Goal: Task Accomplishment & Management: Manage account settings

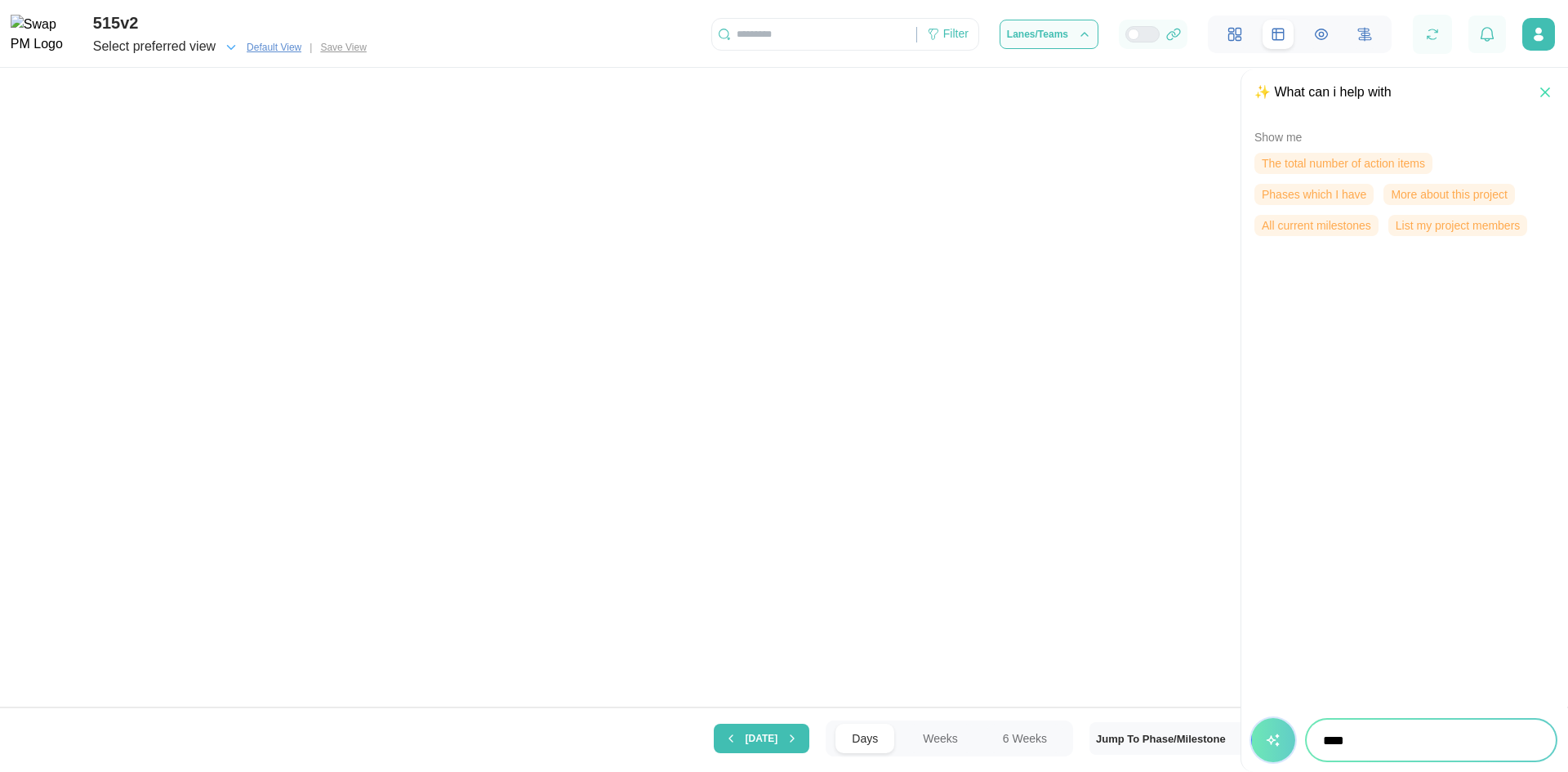
scroll to position [0, 13582]
click at [1353, 732] on input "****" at bounding box center [1431, 739] width 249 height 41
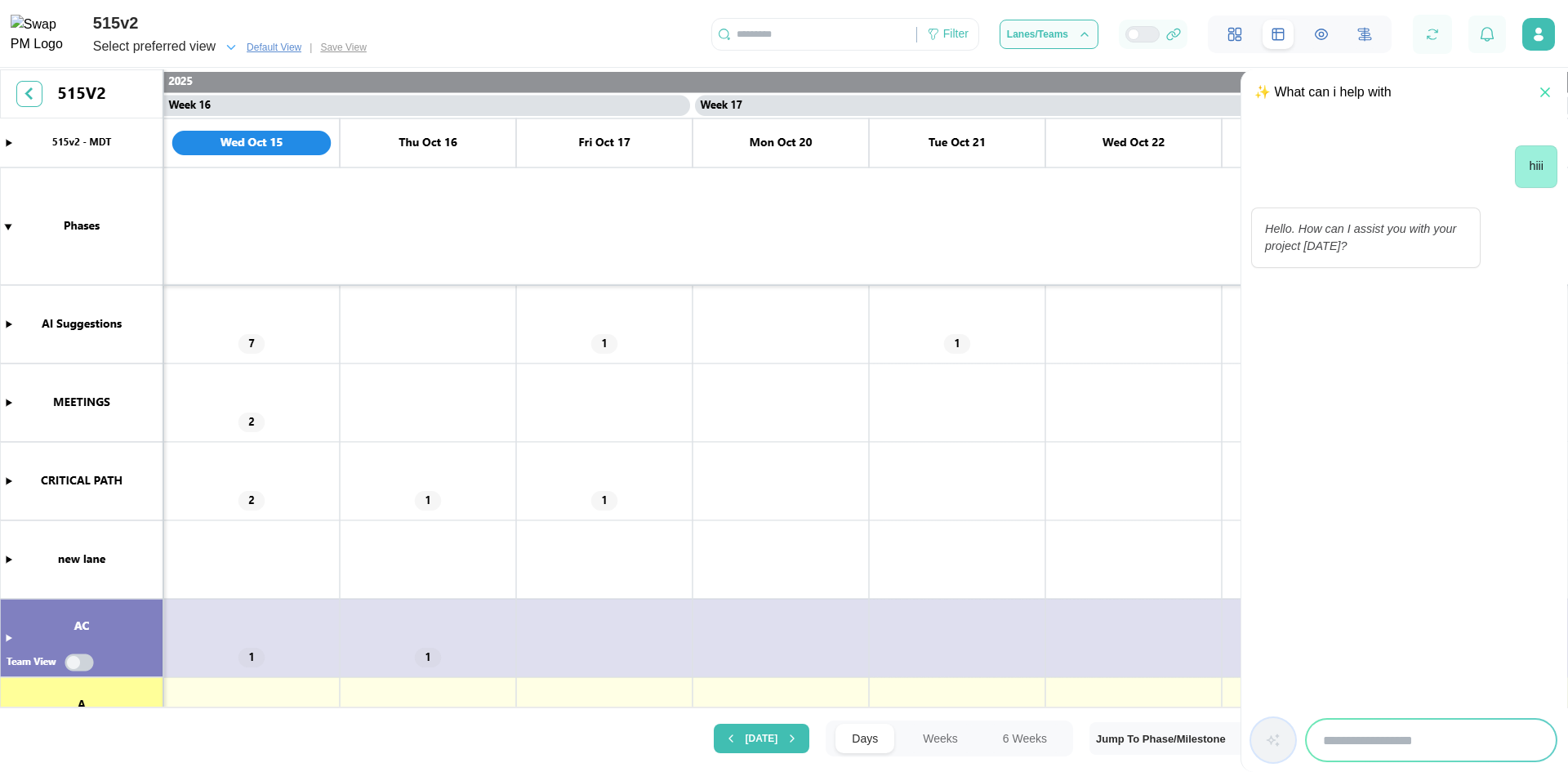
click at [1277, 734] on div at bounding box center [1404, 740] width 306 height 44
click at [1371, 758] on input "search" at bounding box center [1431, 739] width 249 height 41
click at [1548, 95] on icon "button" at bounding box center [1545, 92] width 16 height 16
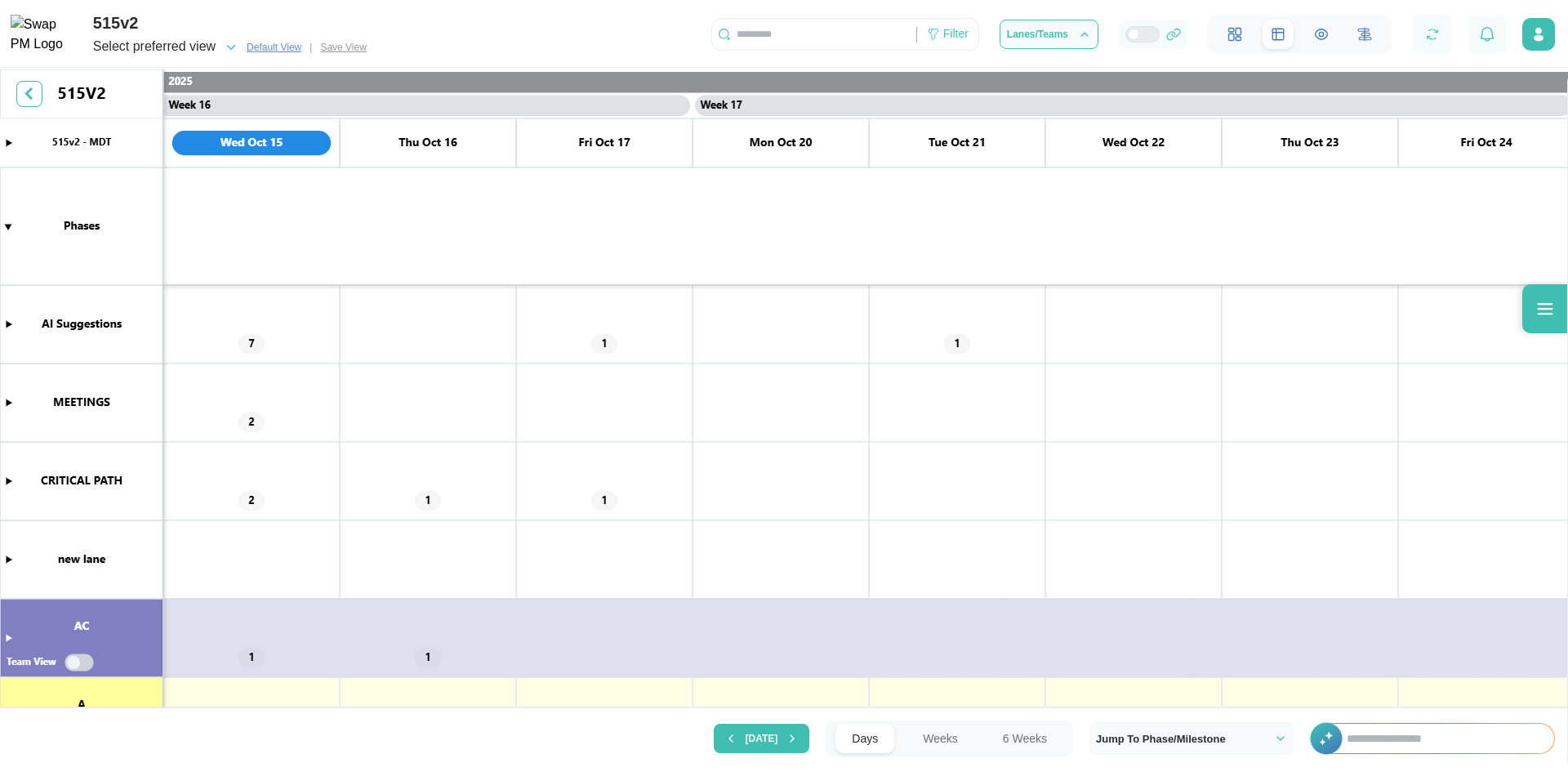
click at [1391, 746] on input "text" at bounding box center [1442, 738] width 224 height 29
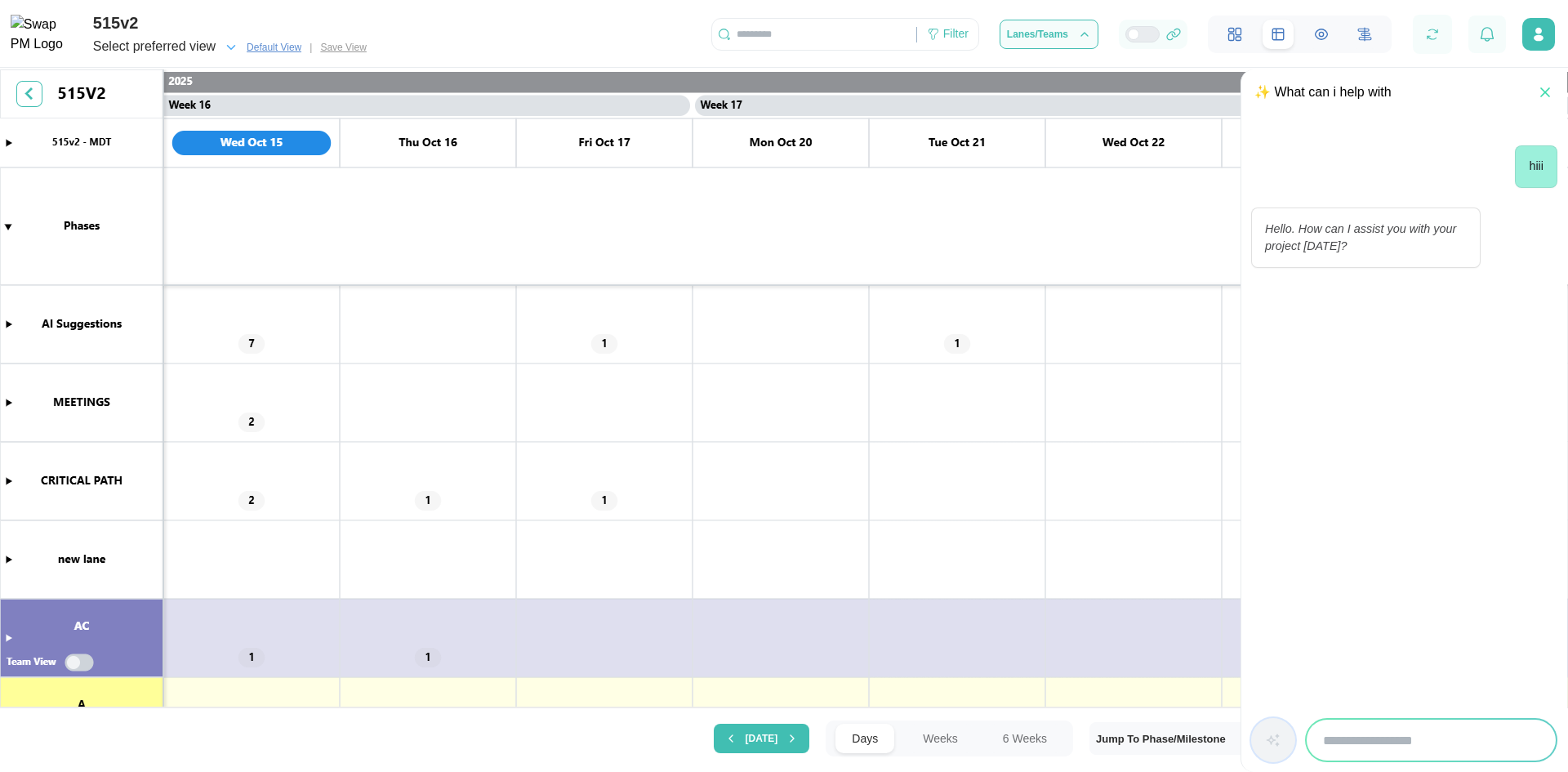
click at [1548, 95] on icon "button" at bounding box center [1545, 92] width 16 height 16
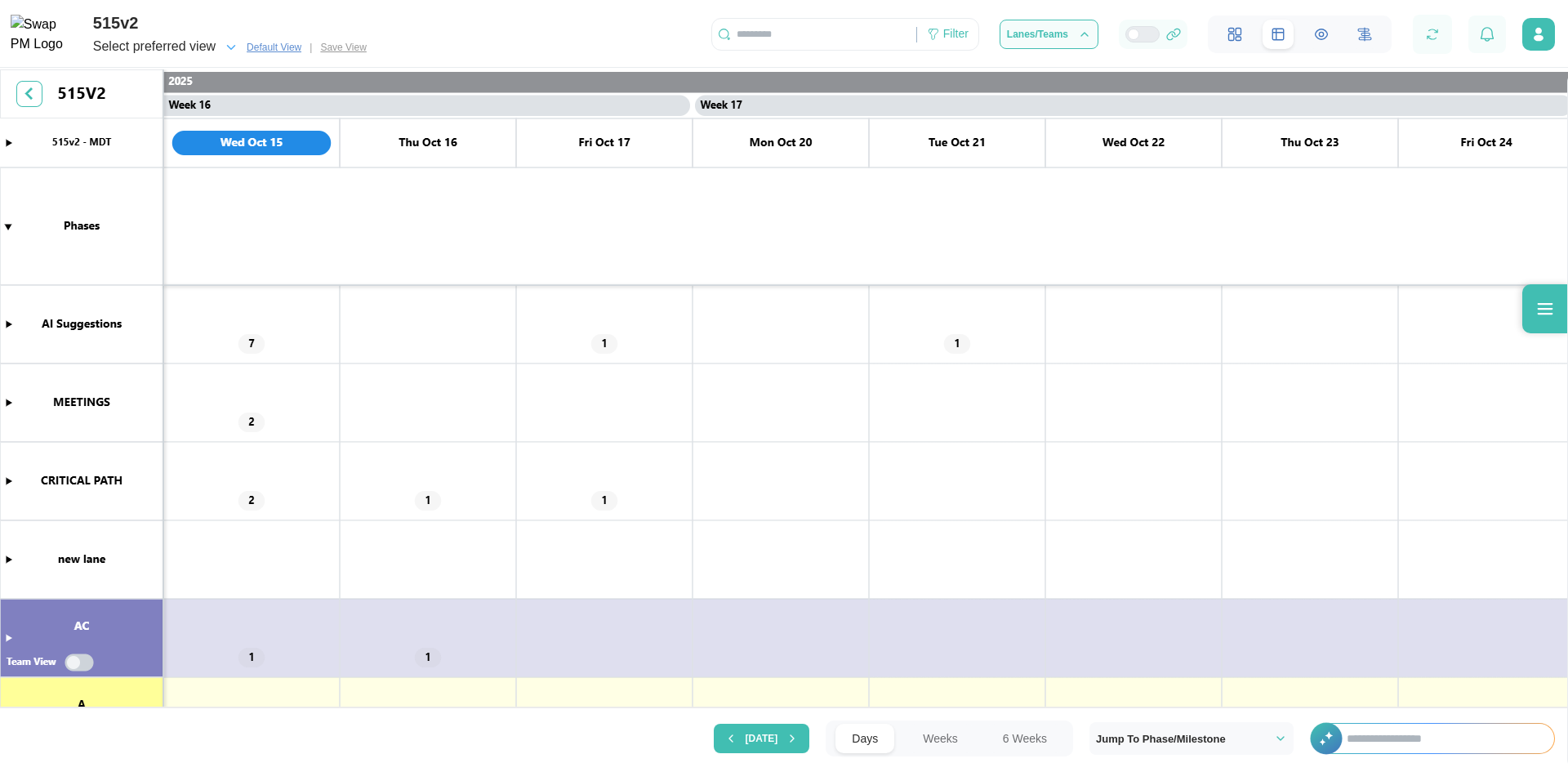
click at [1354, 744] on input "text" at bounding box center [1442, 738] width 224 height 29
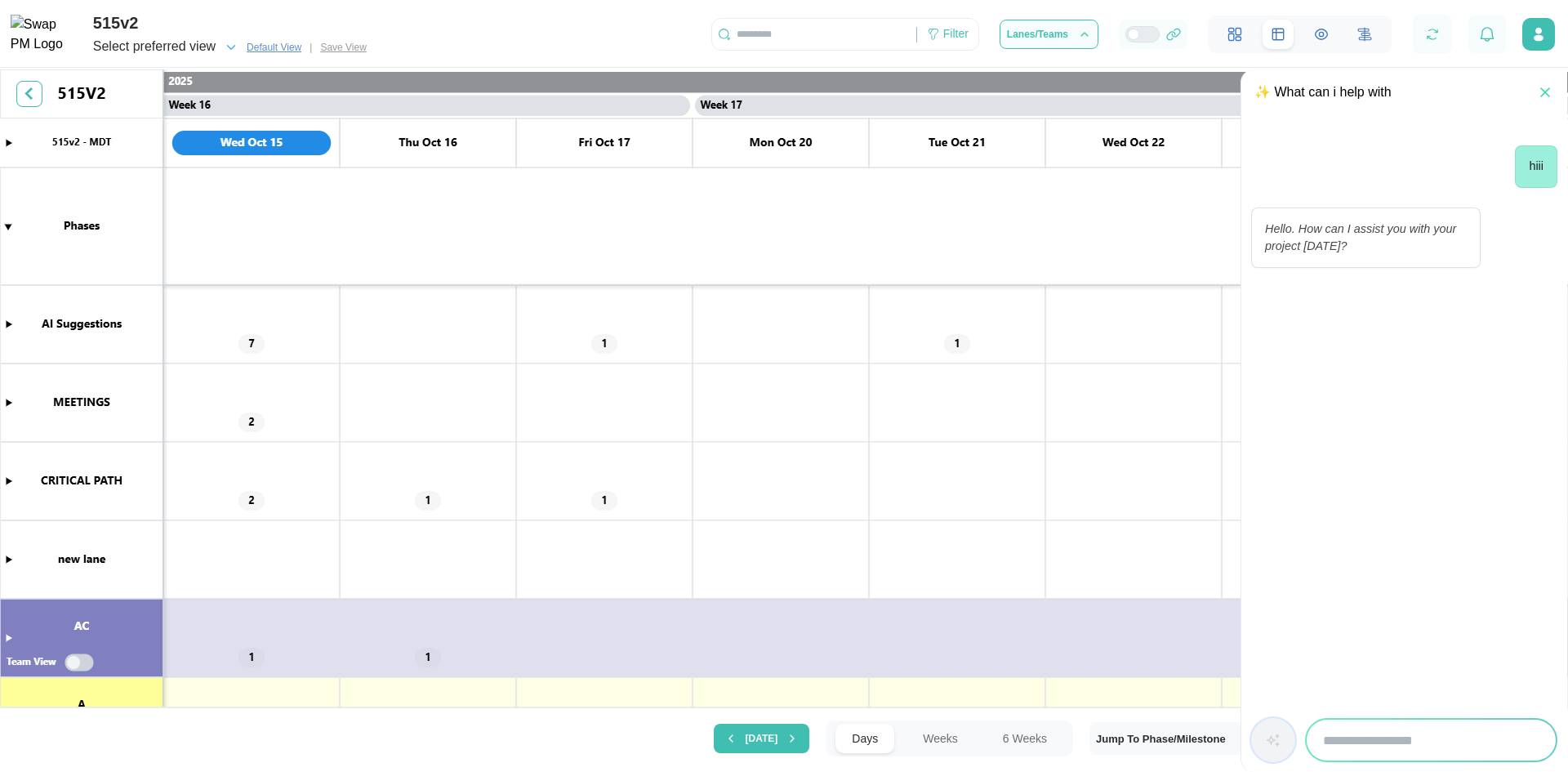
type input "***"
click at [1290, 745] on div at bounding box center [1404, 740] width 306 height 44
click at [1316, 96] on div "✨ What can i help with" at bounding box center [1323, 92] width 137 height 20
click at [1540, 92] on icon "button" at bounding box center [1545, 92] width 16 height 16
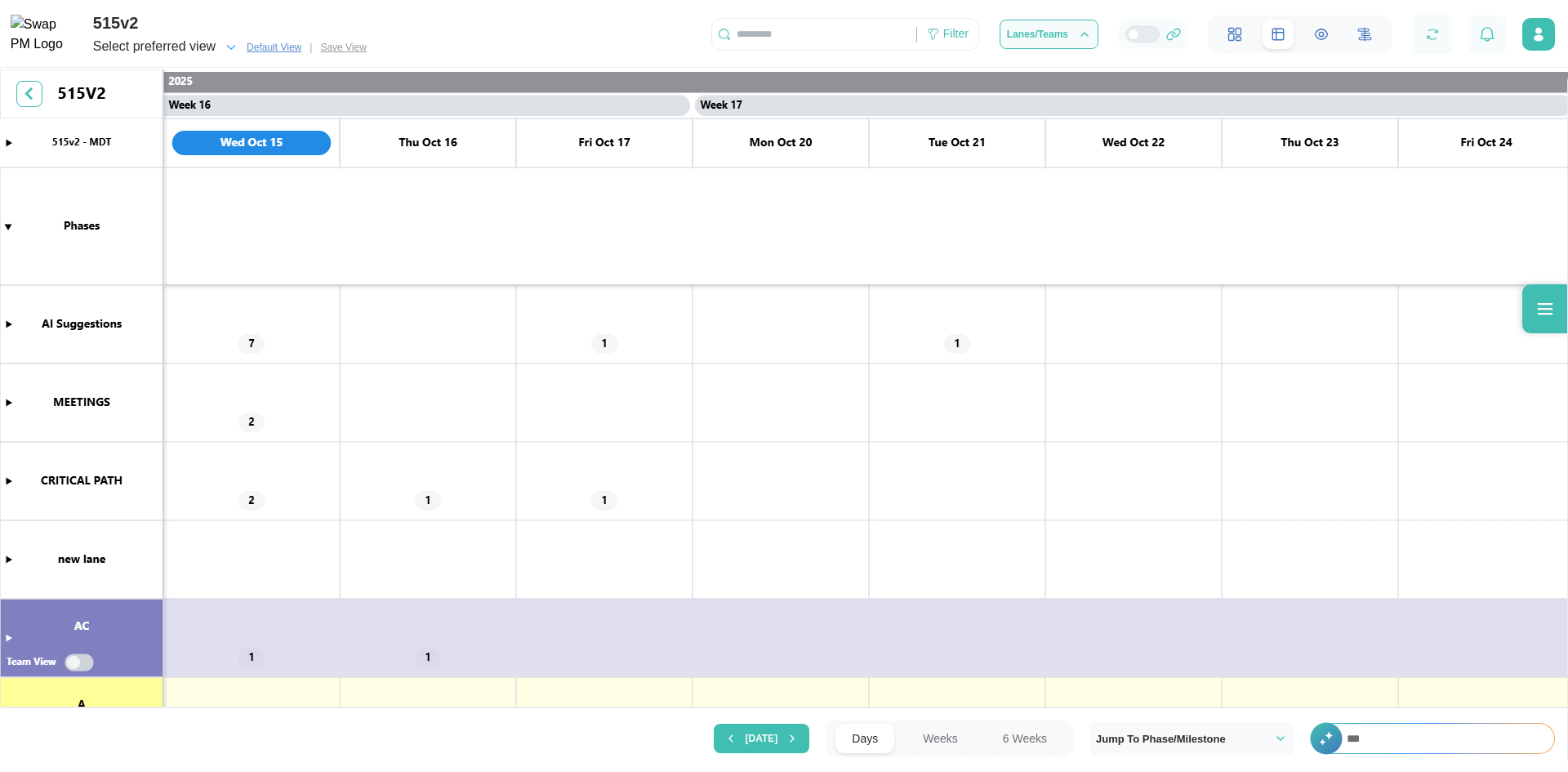
drag, startPoint x: 1444, startPoint y: 744, endPoint x: 1494, endPoint y: 731, distance: 51.7
click at [1444, 745] on input "***" at bounding box center [1442, 738] width 224 height 29
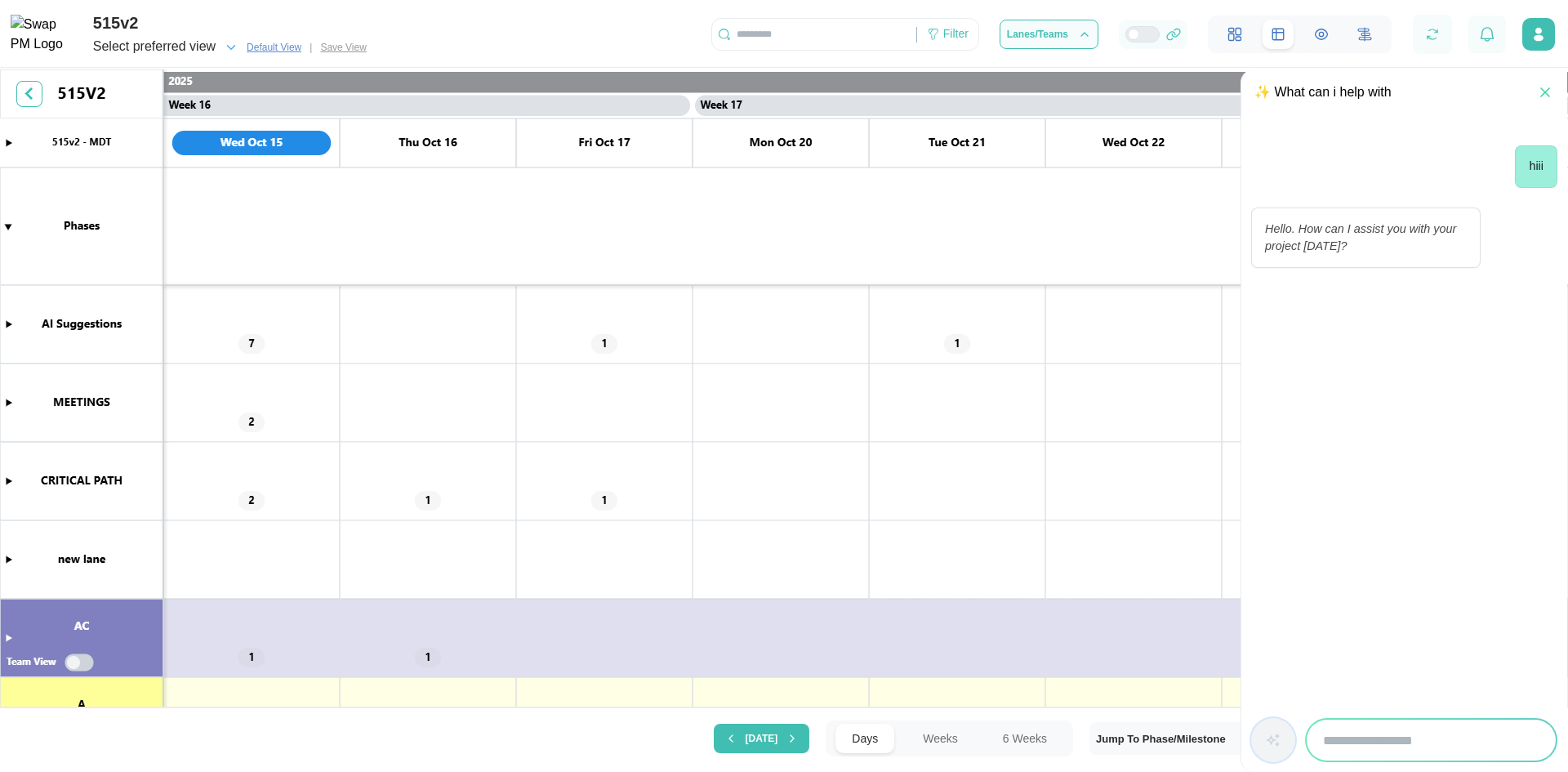
click at [1546, 86] on icon "button" at bounding box center [1545, 92] width 16 height 16
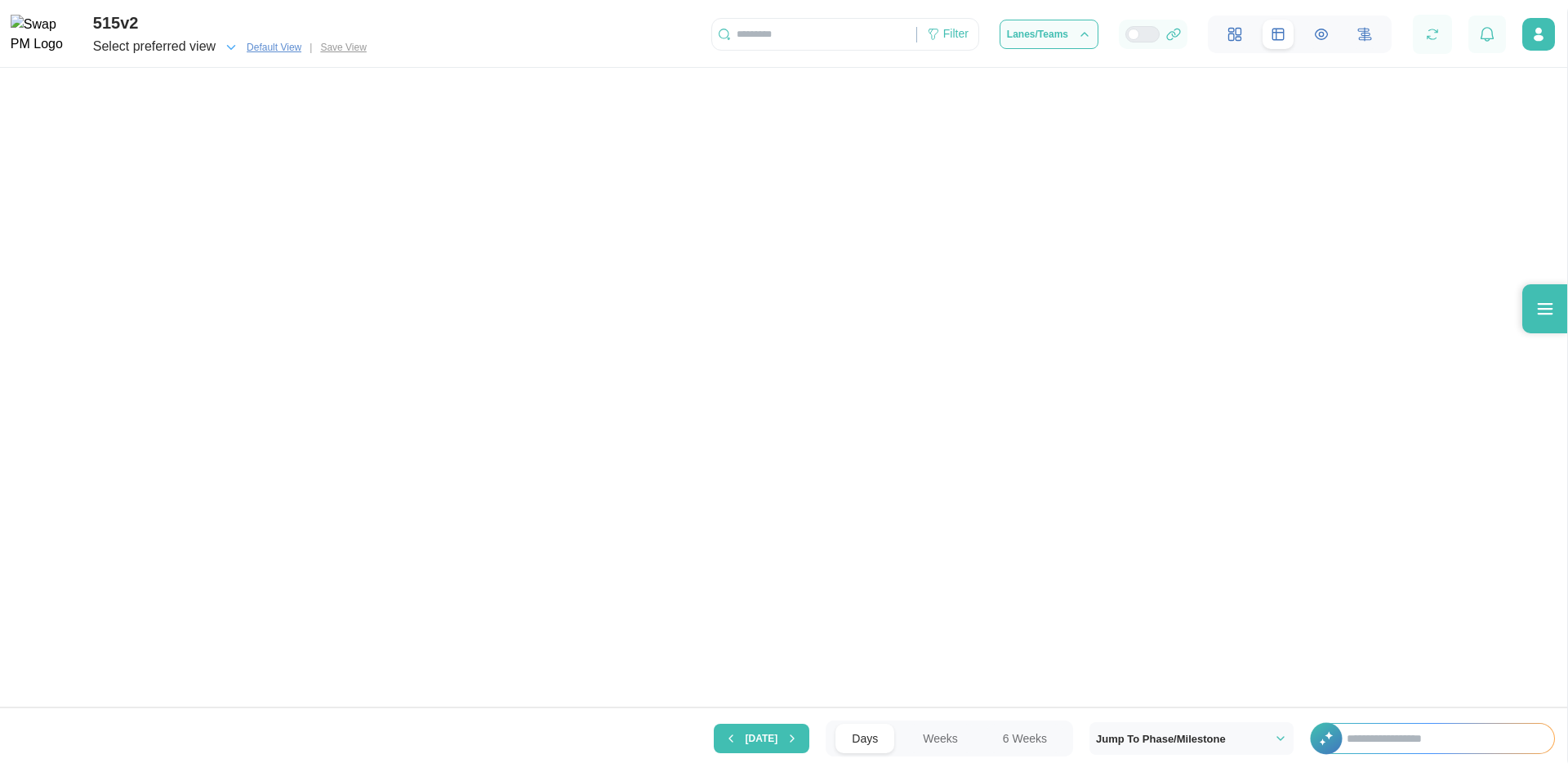
click at [1350, 746] on input "text" at bounding box center [1442, 738] width 224 height 29
type input "******"
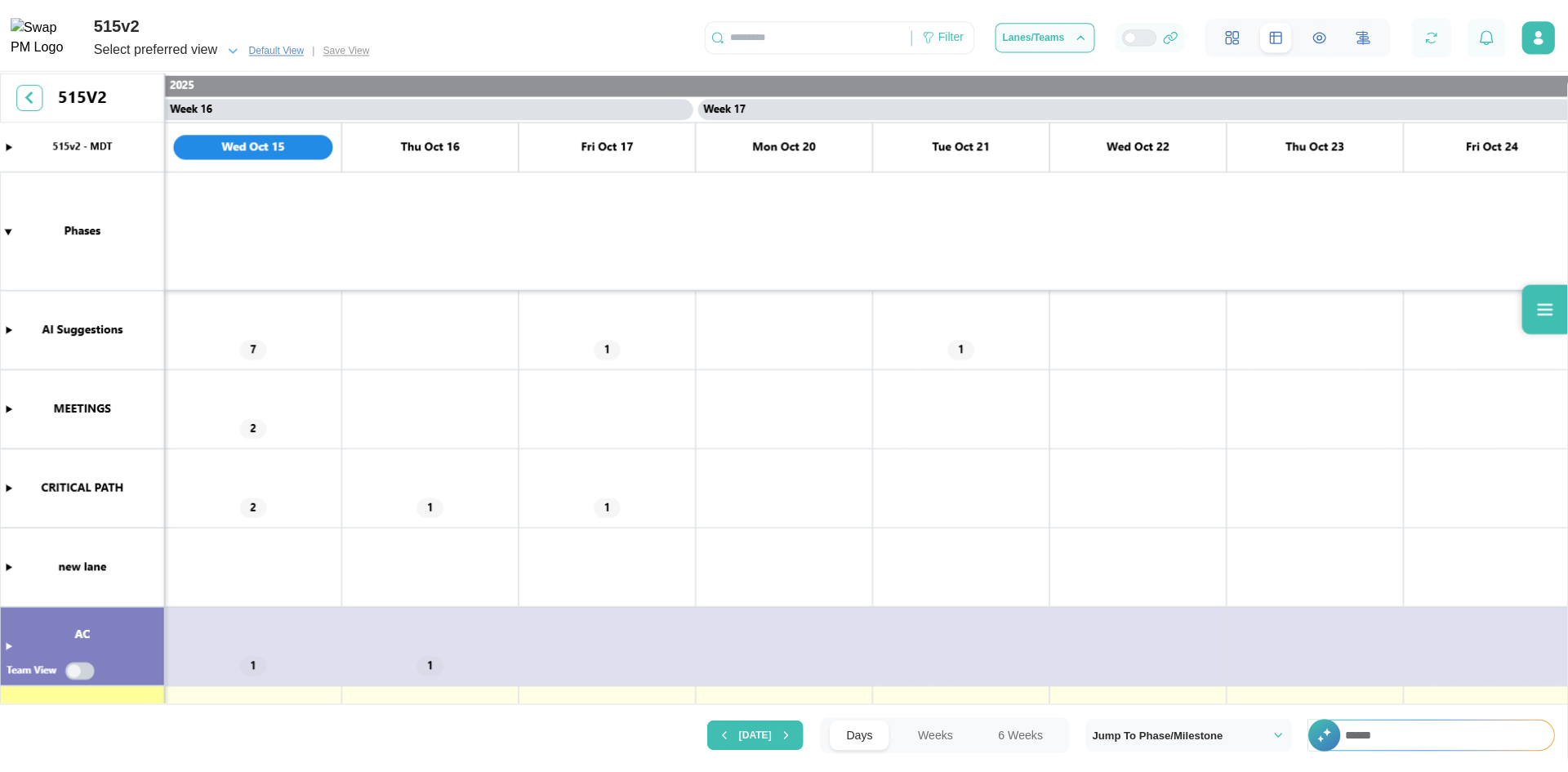
scroll to position [0, 13519]
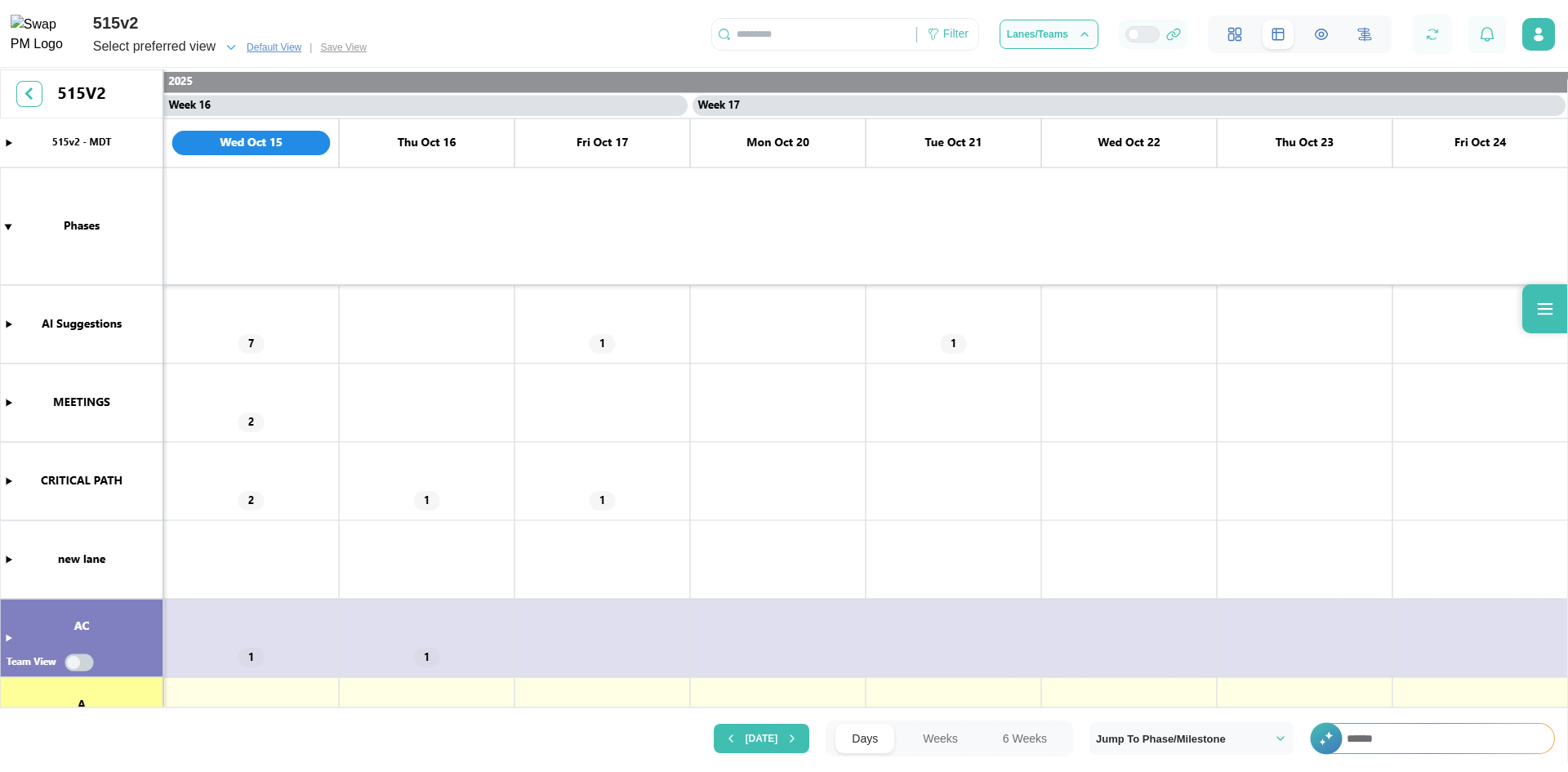
click at [1432, 714] on div "Today Days Weeks 6 Weeks Jump To Phase/Milestone + ******" at bounding box center [784, 737] width 1568 height 61
click at [1428, 736] on input "******" at bounding box center [1442, 738] width 224 height 29
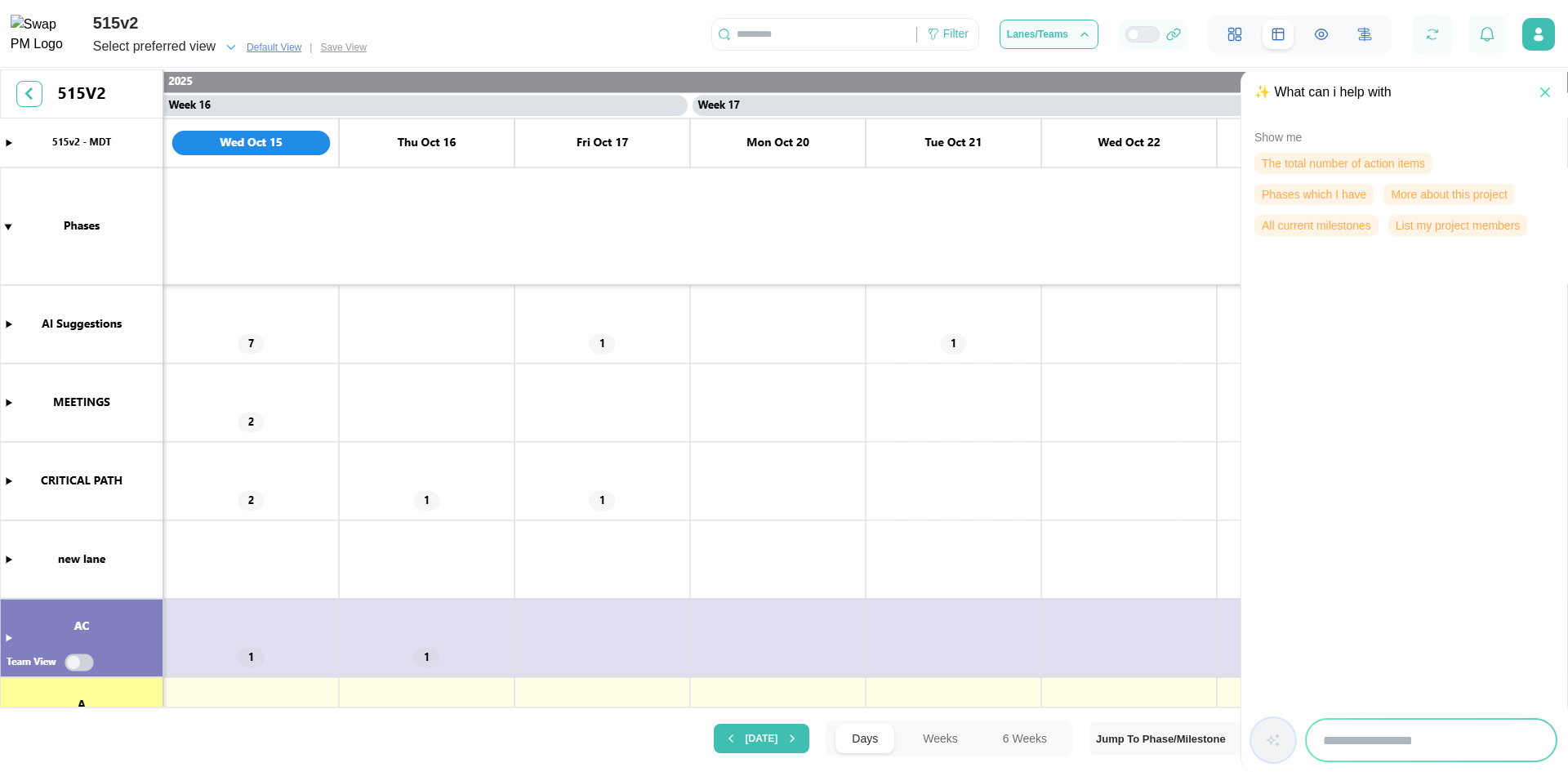
drag, startPoint x: 1332, startPoint y: 175, endPoint x: 1336, endPoint y: 160, distance: 15.5
click at [1332, 175] on div "The total number of action items Phases which I have More about this project Al…" at bounding box center [1404, 194] width 300 height 83
click at [1337, 160] on span "The total number of action items" at bounding box center [1343, 163] width 164 height 19
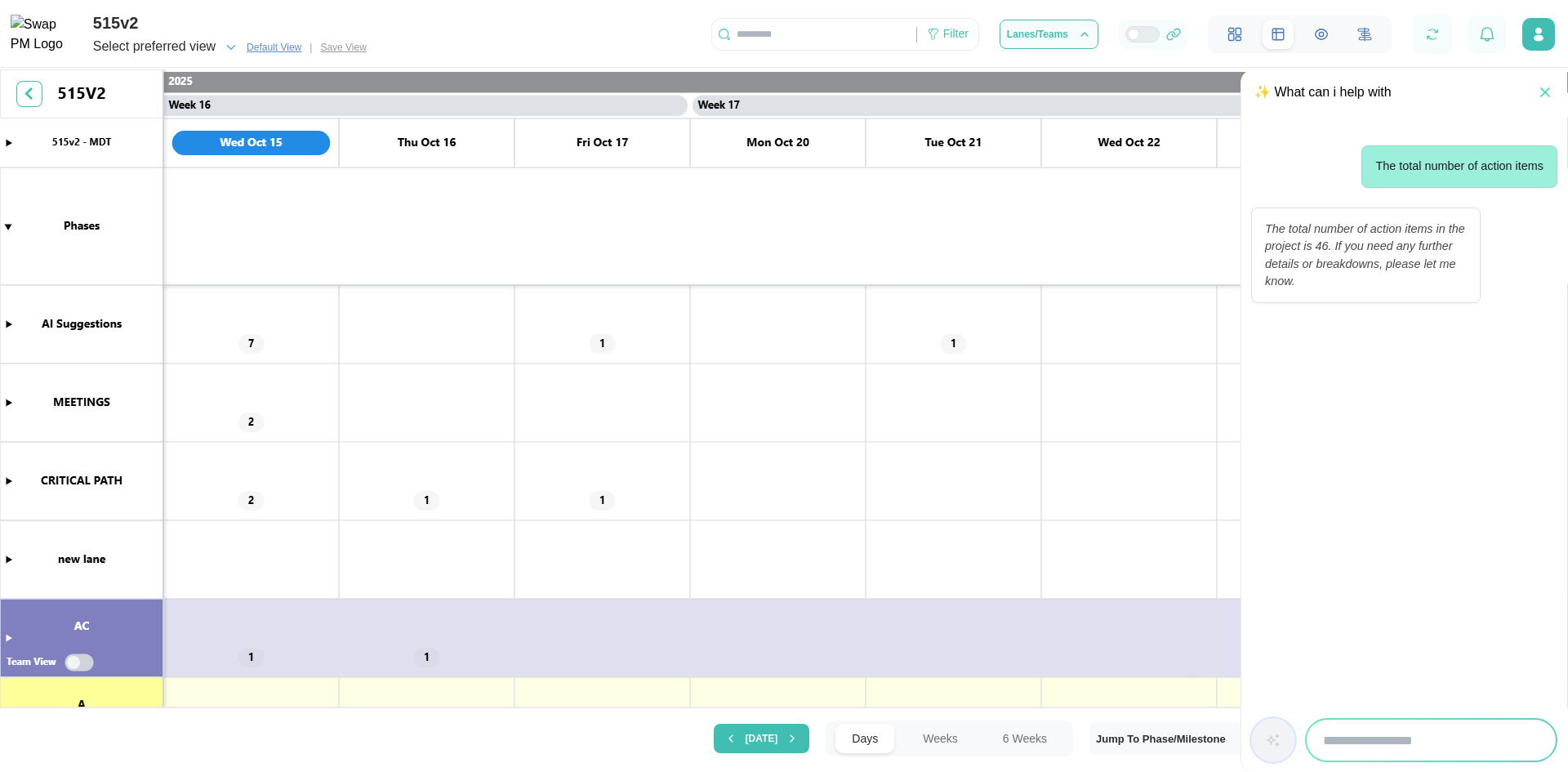
click at [1359, 754] on input "search" at bounding box center [1431, 739] width 249 height 41
click at [1541, 95] on icon "button" at bounding box center [1545, 92] width 16 height 16
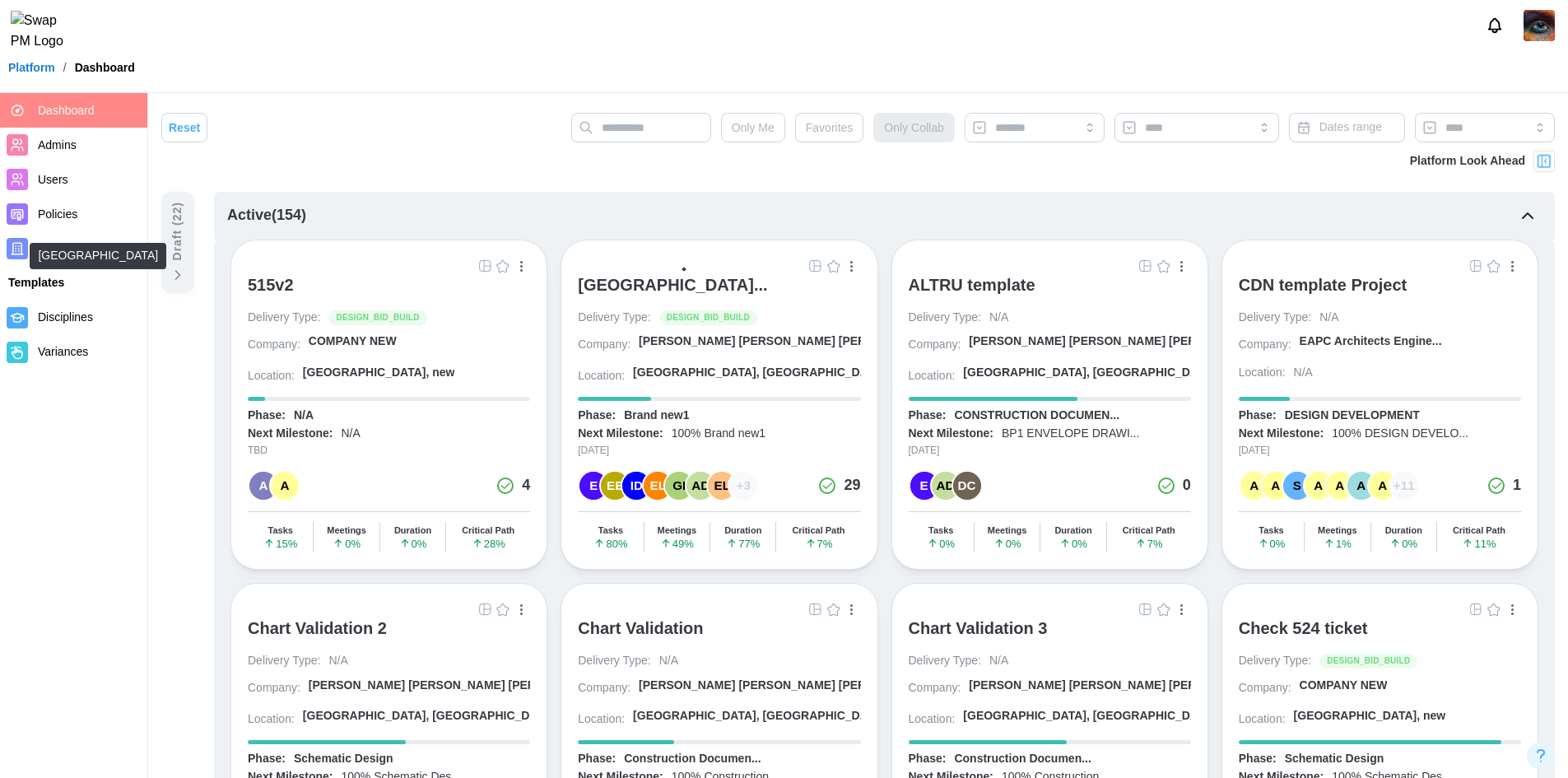
click at [698, 286] on div "ALTRU SPORTS COMPLEX..." at bounding box center [672, 284] width 189 height 19
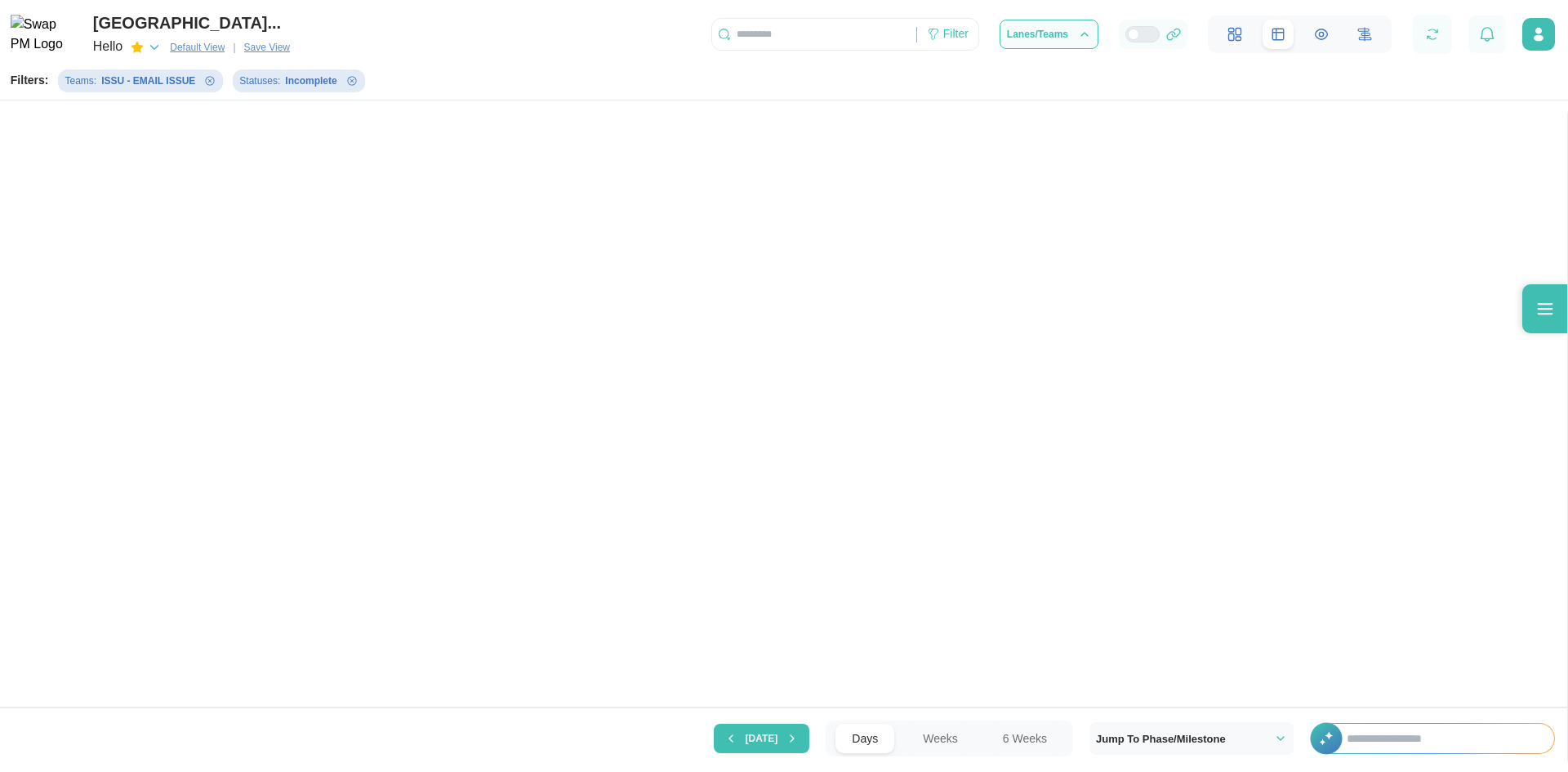
click at [1420, 726] on input "text" at bounding box center [1442, 738] width 224 height 29
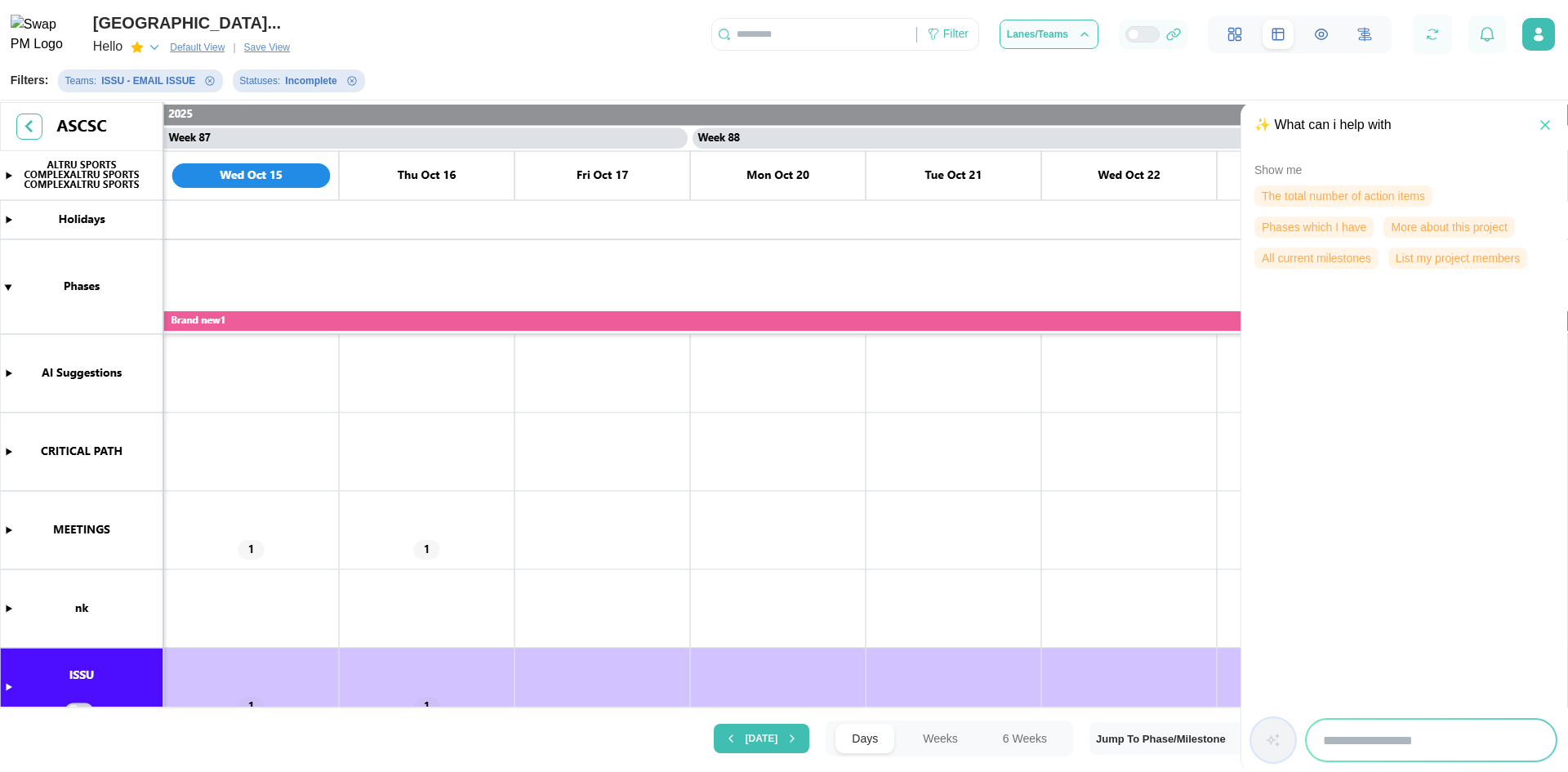
click at [1359, 263] on span "All current milestones" at bounding box center [1316, 257] width 110 height 19
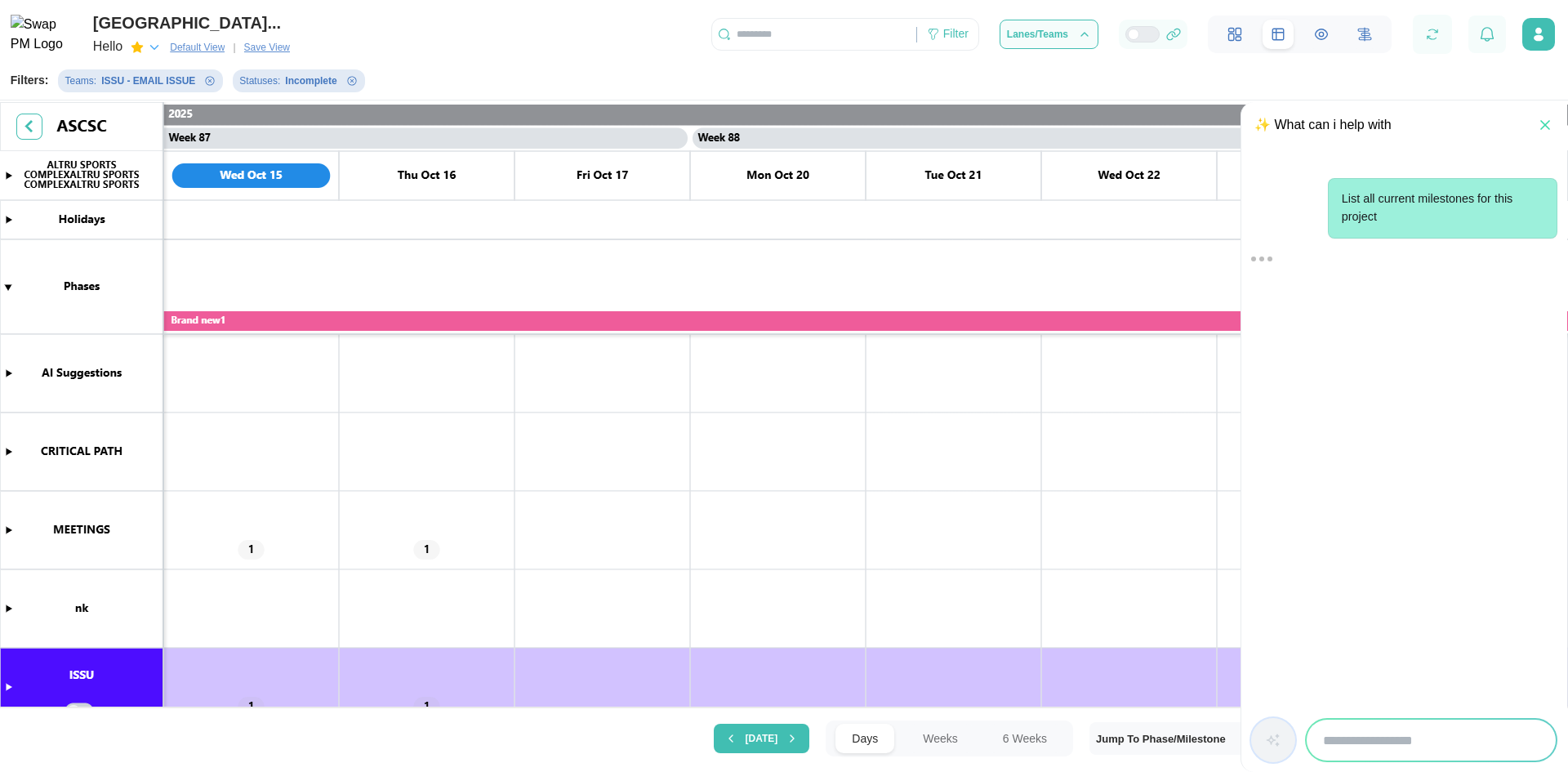
click at [1341, 746] on input "search" at bounding box center [1431, 739] width 249 height 41
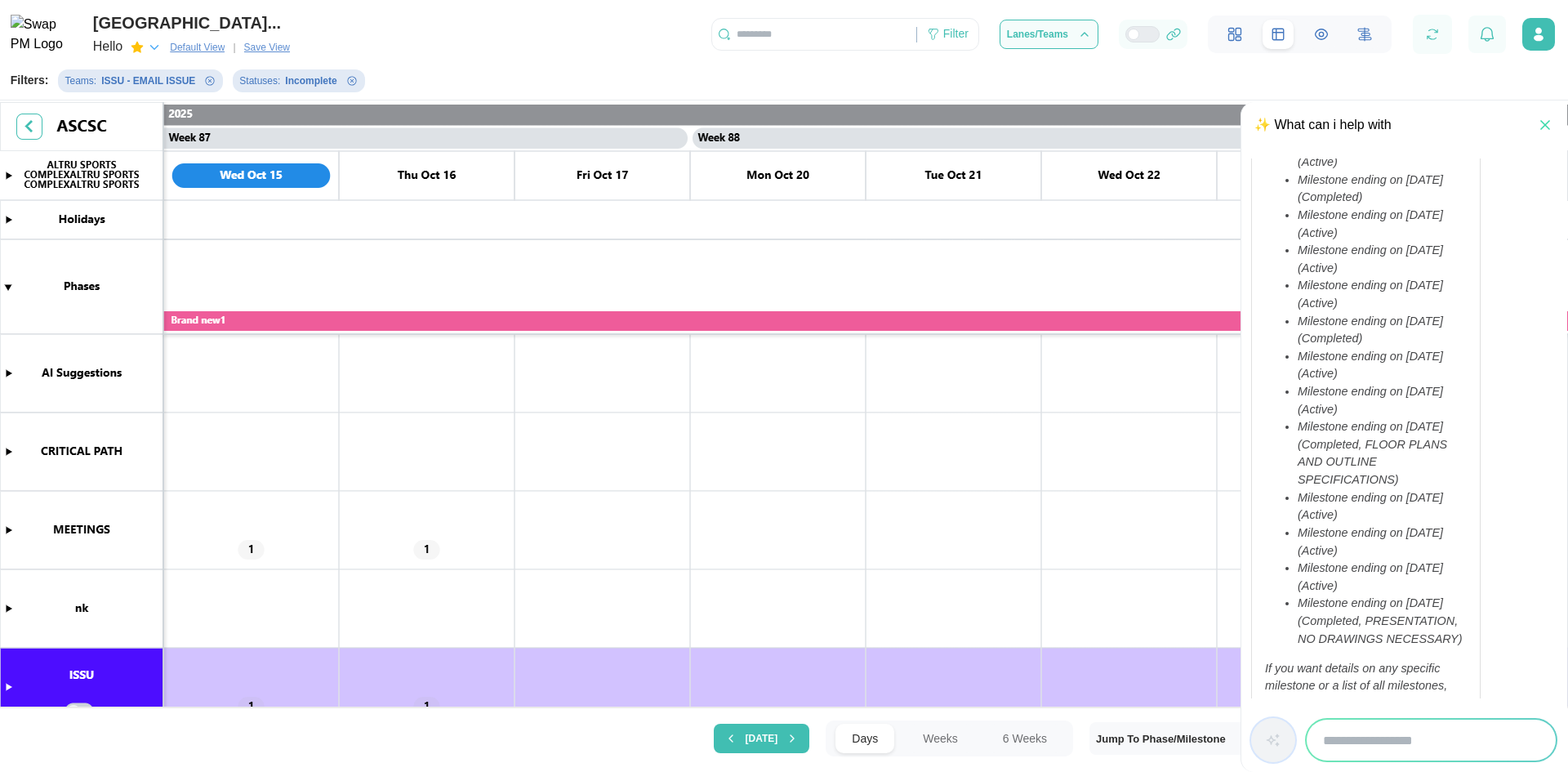
scroll to position [392, 0]
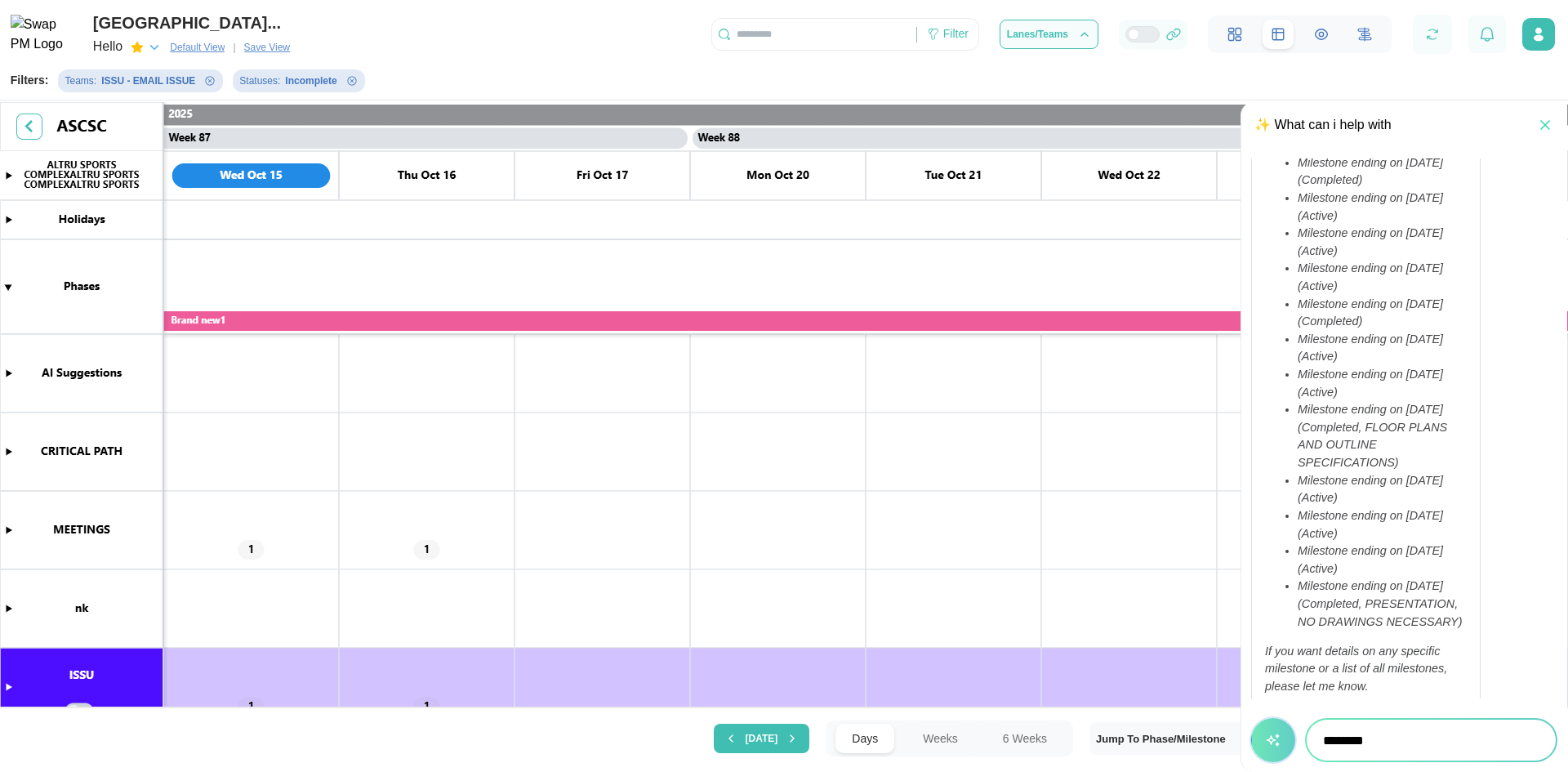
type input "*********"
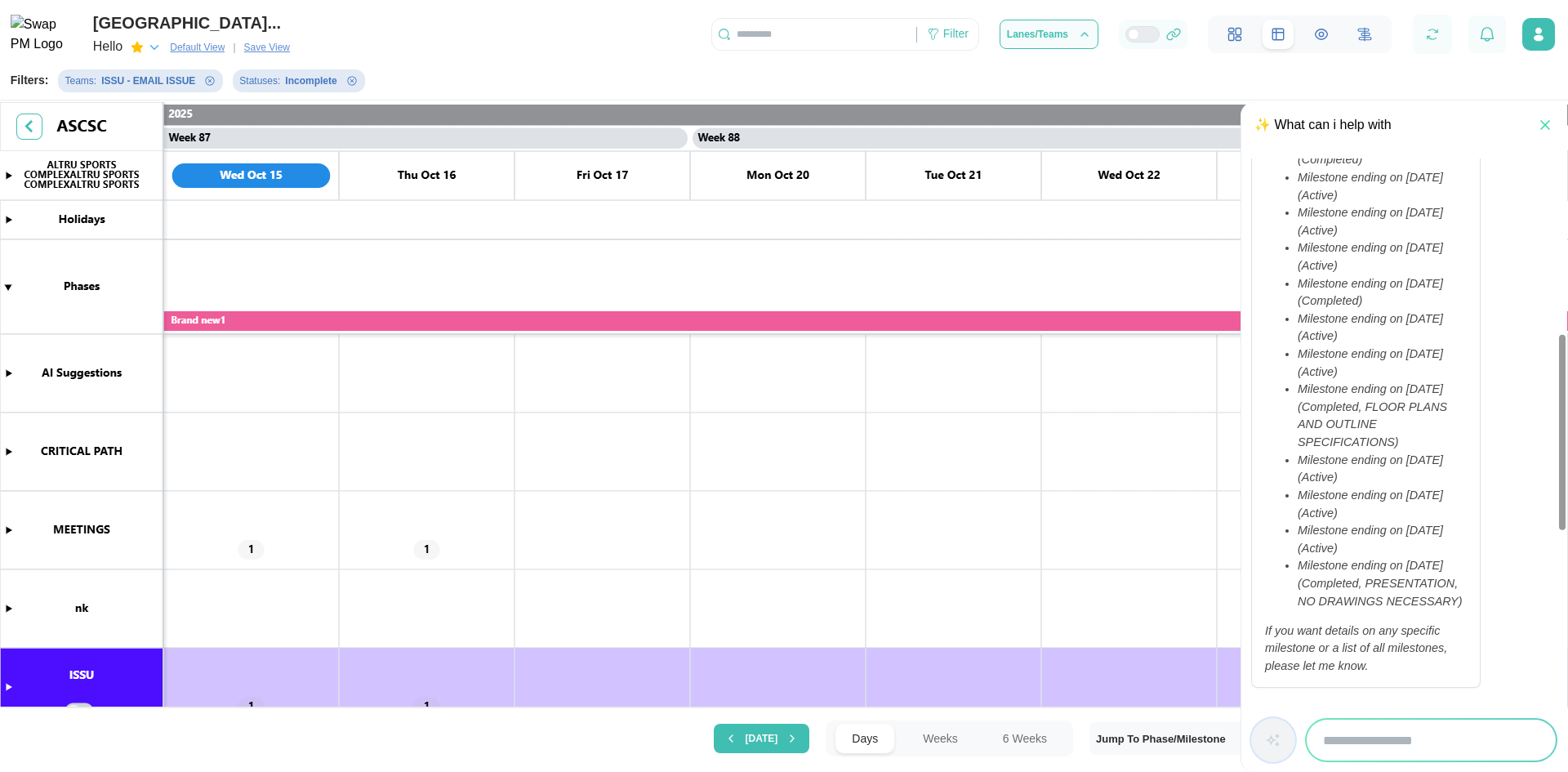
scroll to position [592, 0]
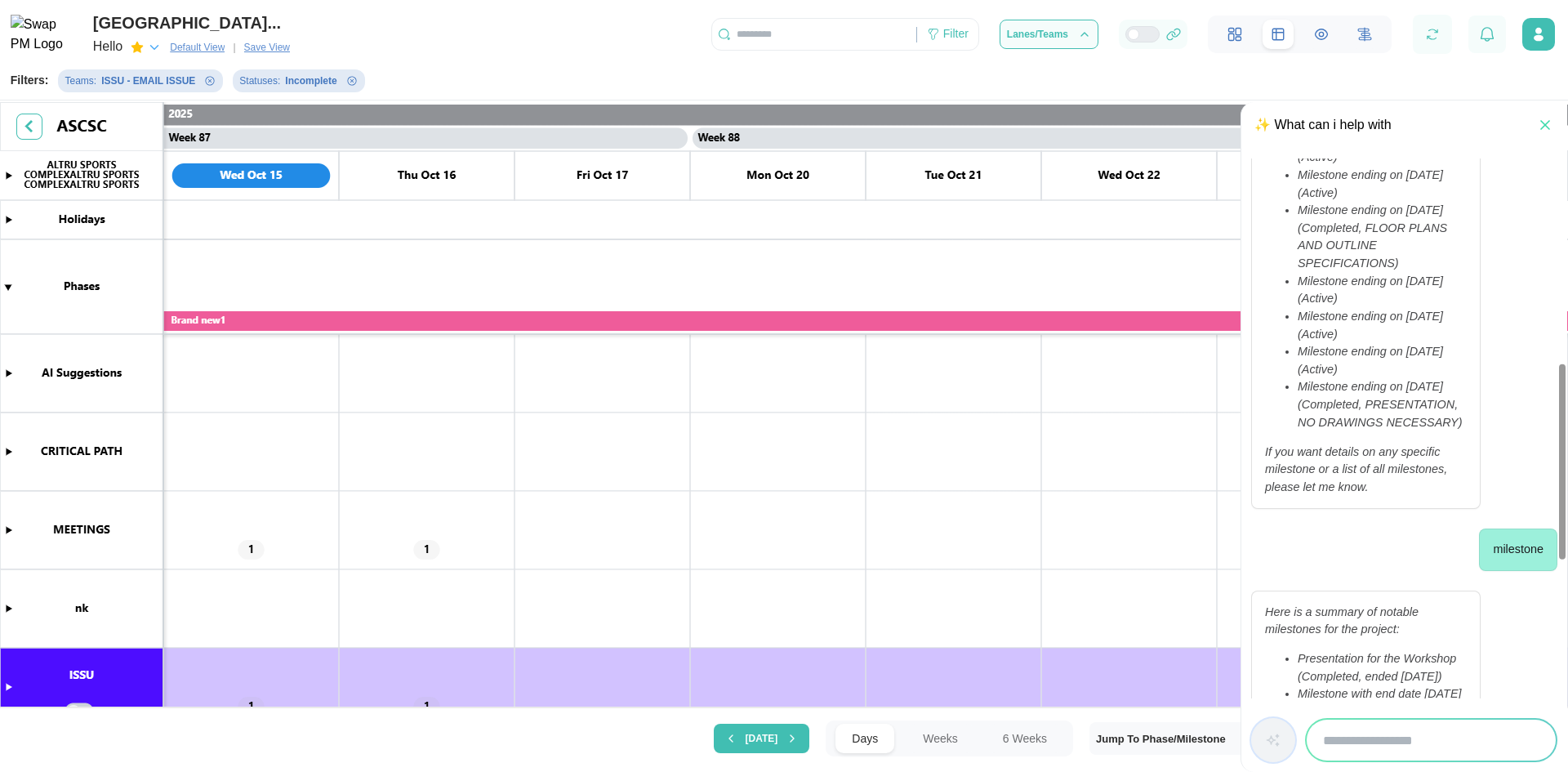
click at [1403, 734] on input "search" at bounding box center [1431, 739] width 249 height 41
type input "**********"
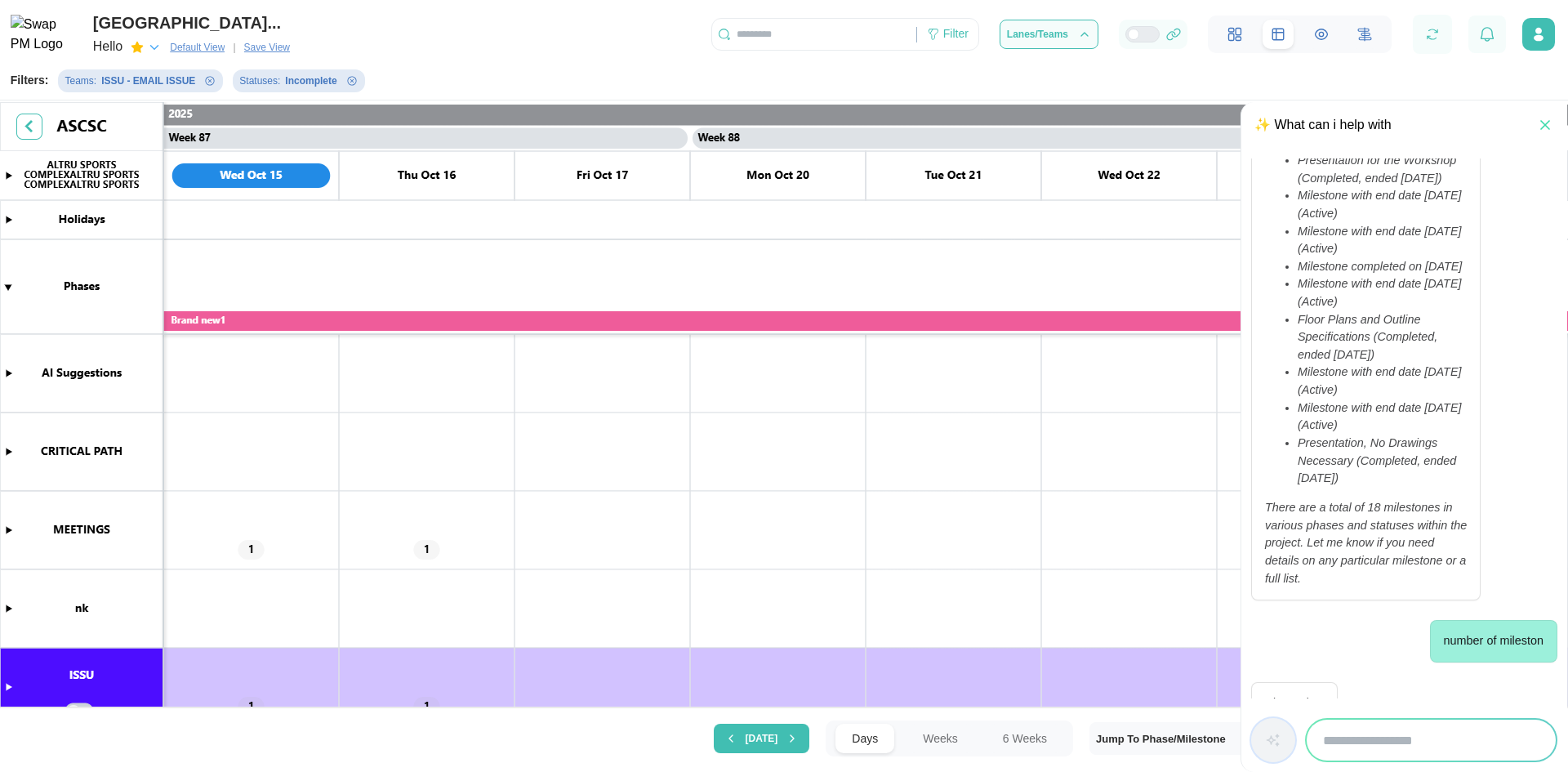
scroll to position [1141, 0]
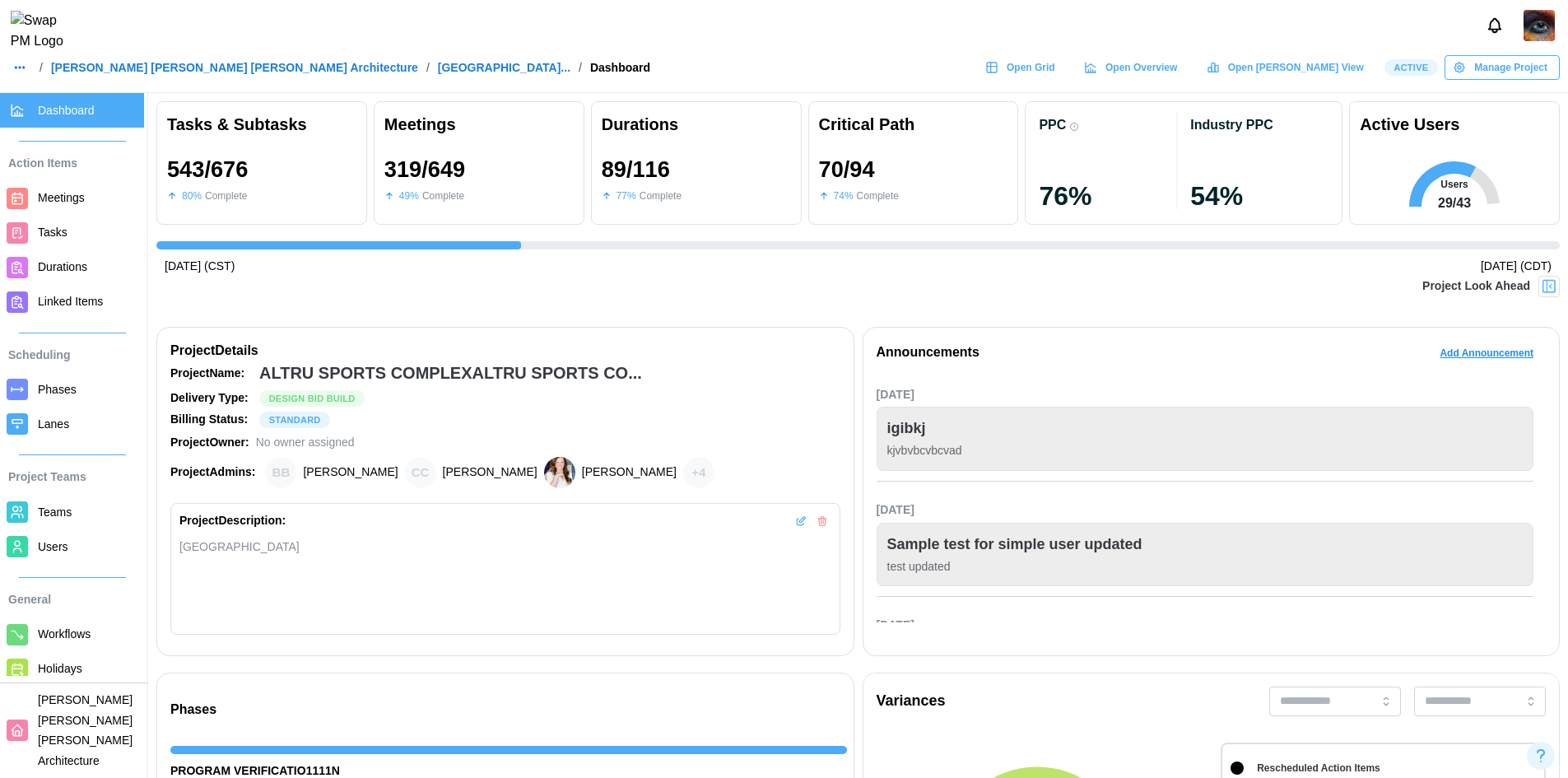
scroll to position [0, 16688]
click at [82, 393] on span "Phases" at bounding box center [88, 390] width 100 height 20
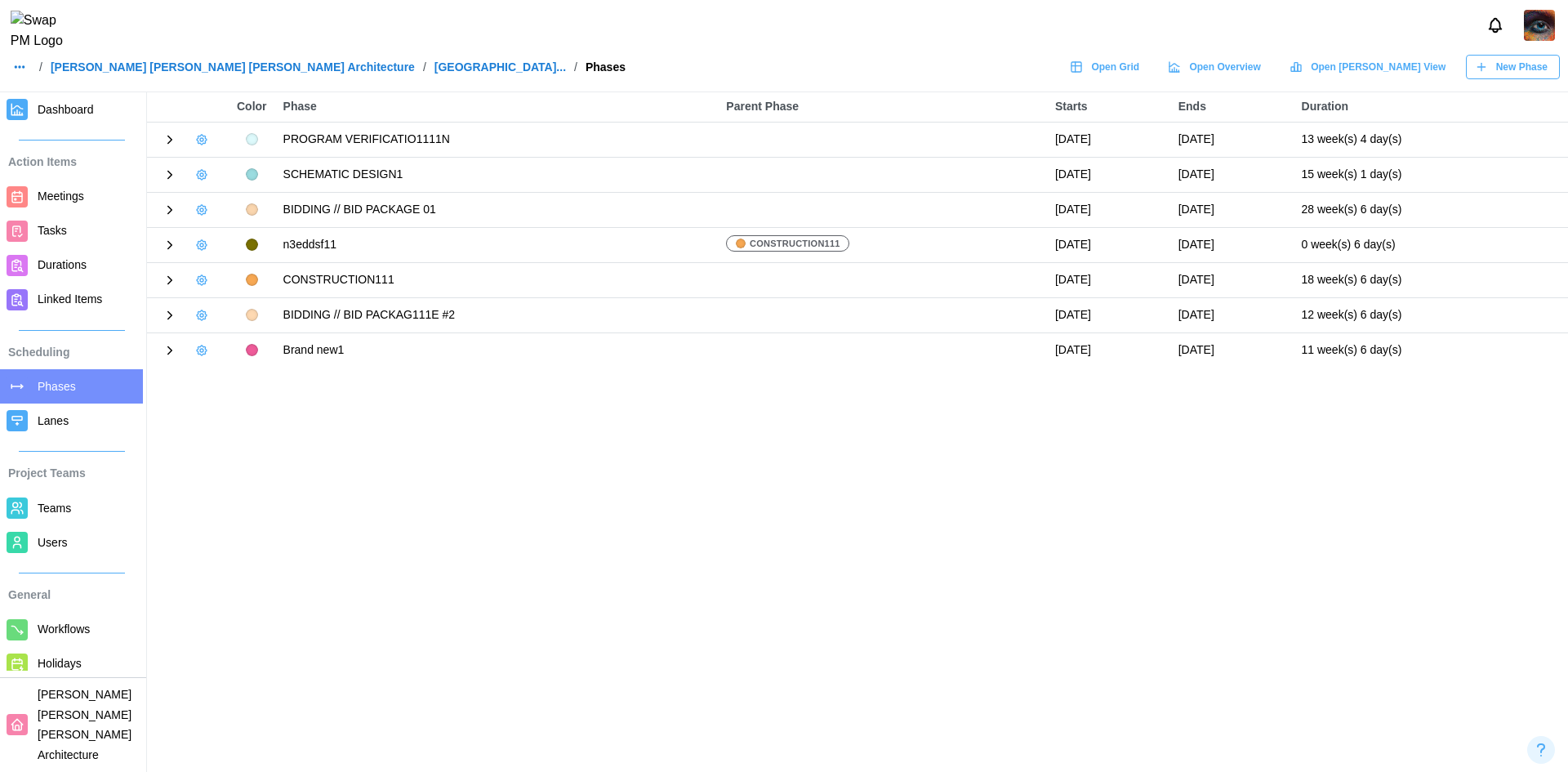
click at [171, 141] on icon at bounding box center [170, 140] width 15 height 15
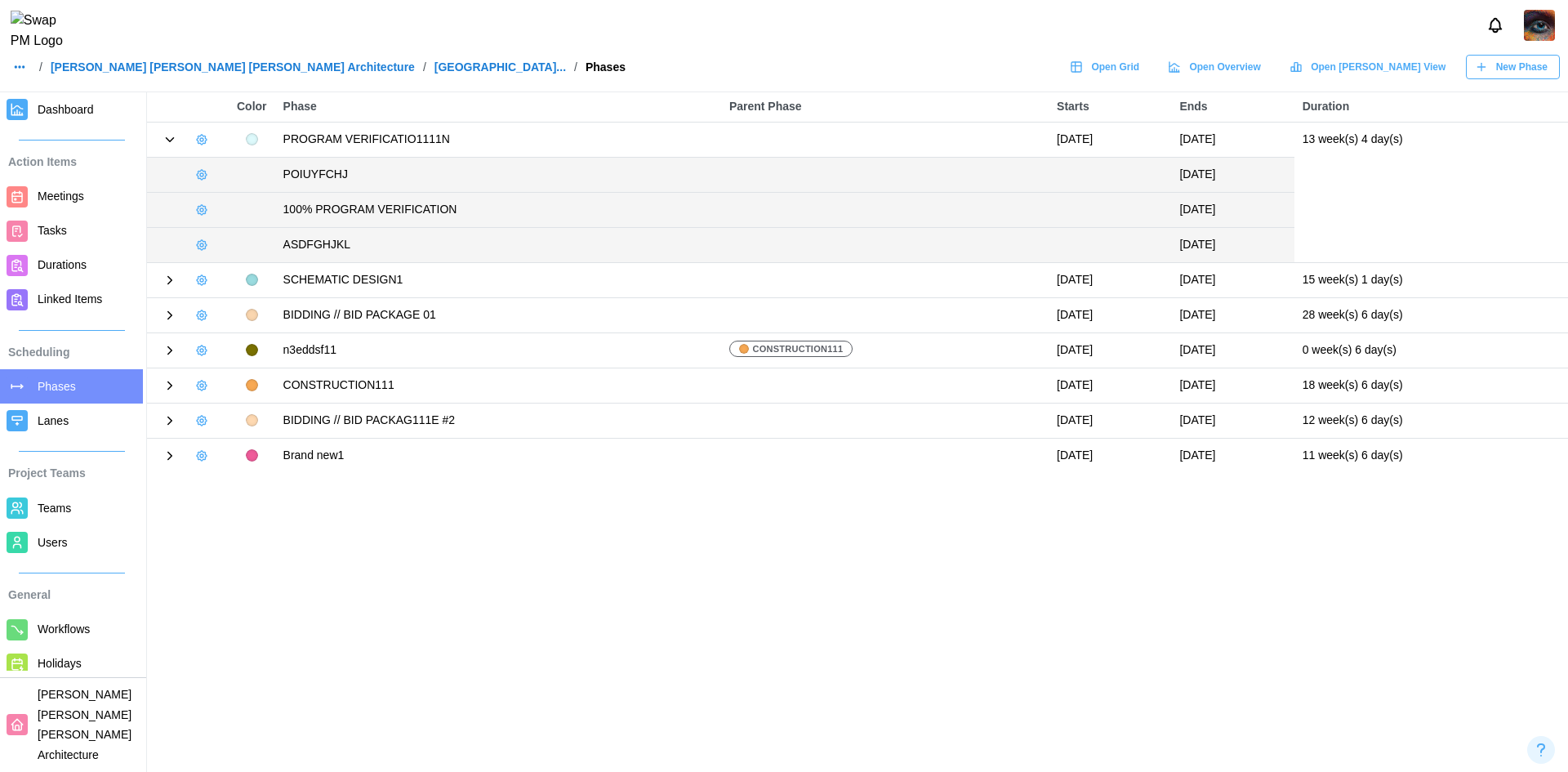
click at [169, 274] on icon at bounding box center [170, 280] width 15 height 15
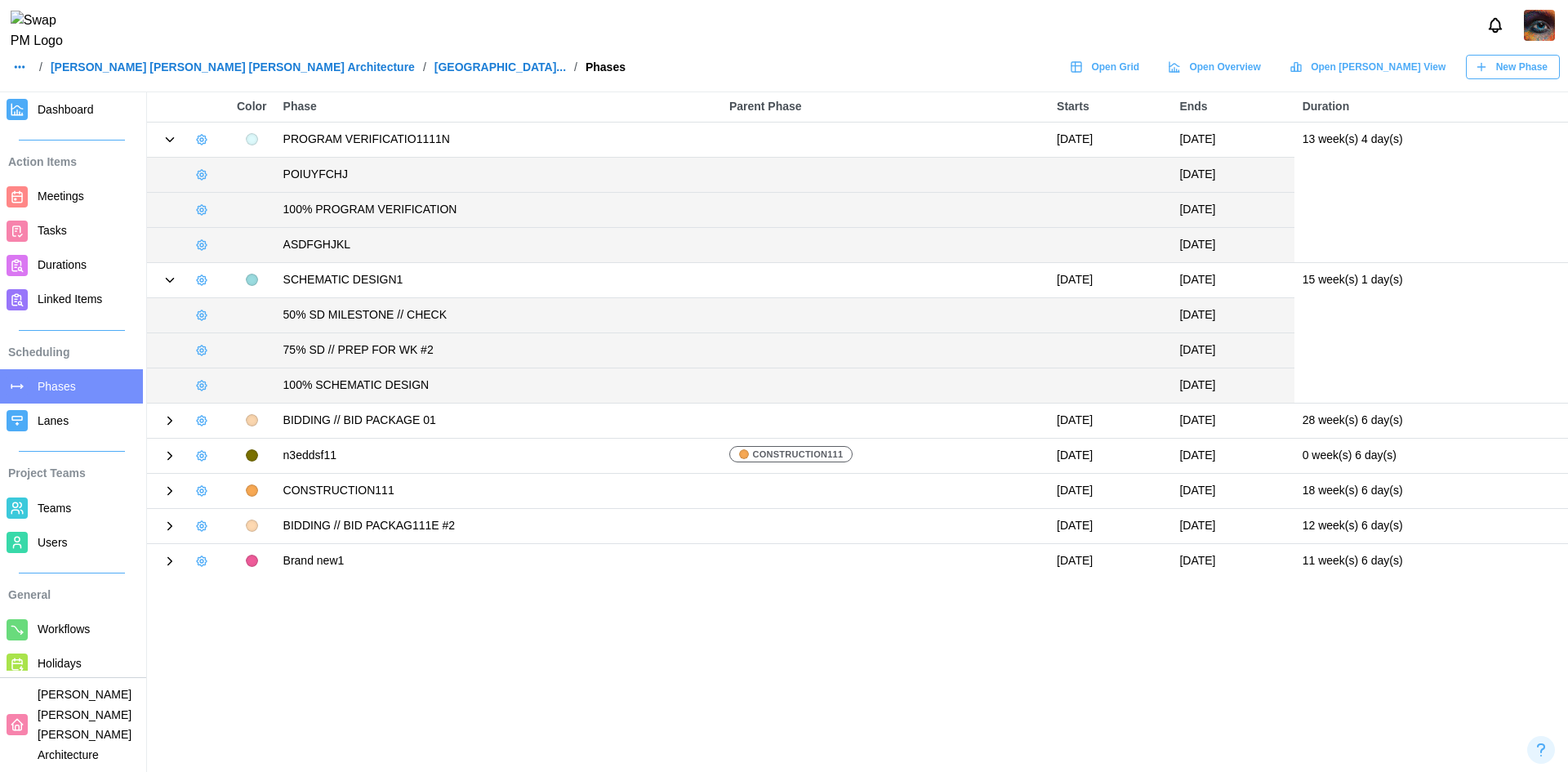
click at [172, 421] on icon at bounding box center [170, 421] width 15 height 15
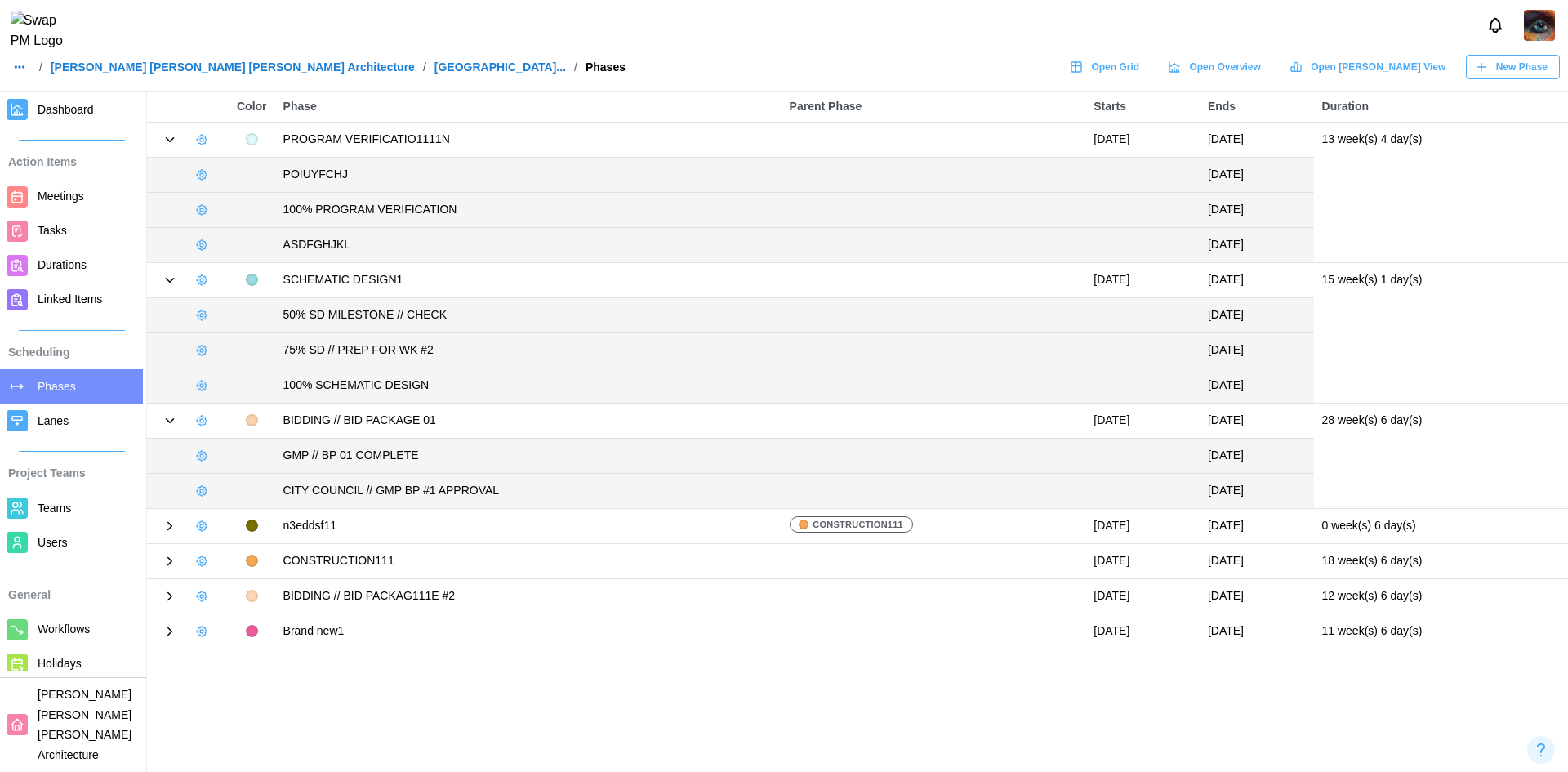
click at [167, 525] on icon at bounding box center [170, 526] width 15 height 15
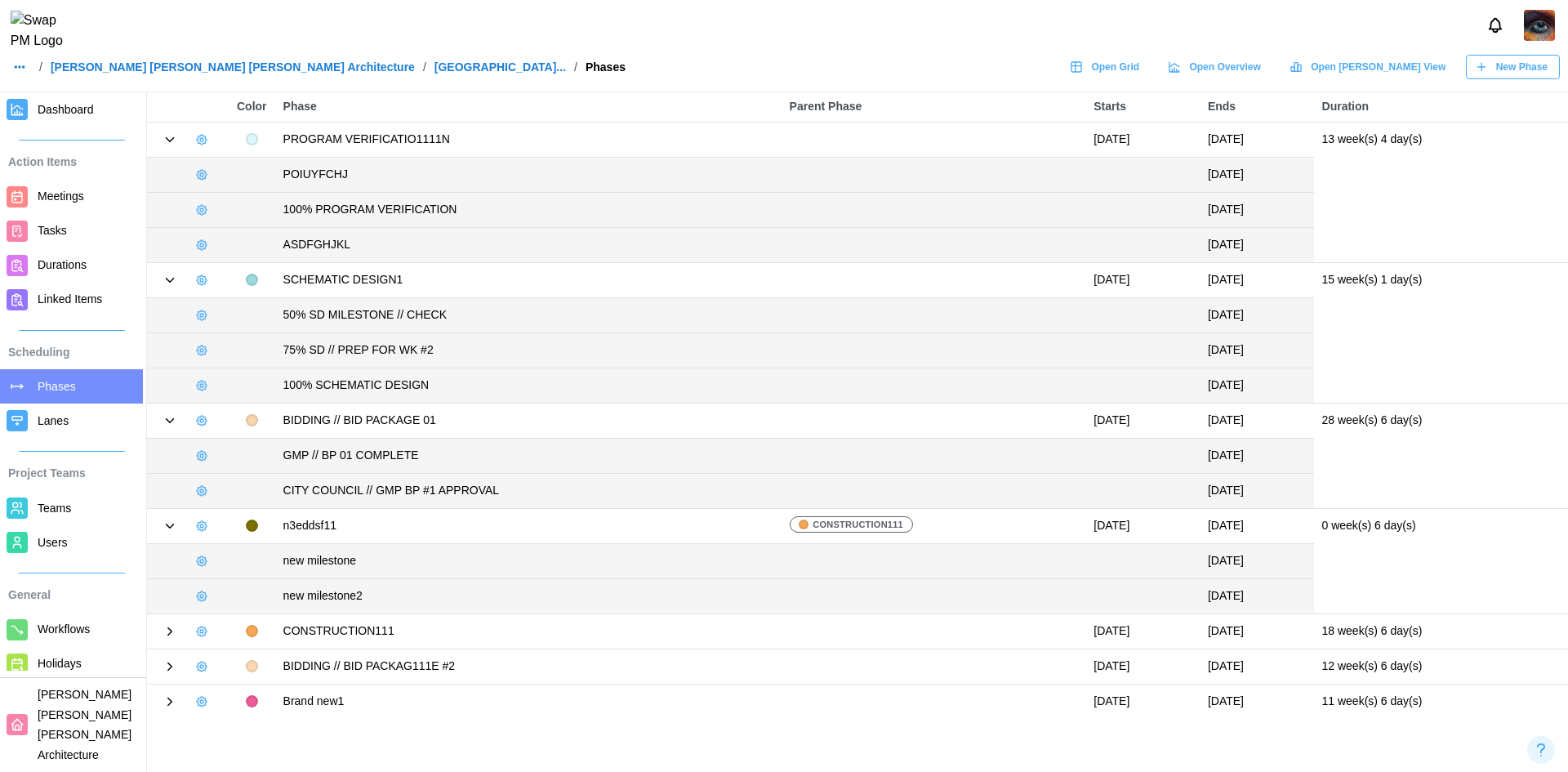
click at [171, 630] on icon at bounding box center [170, 631] width 4 height 7
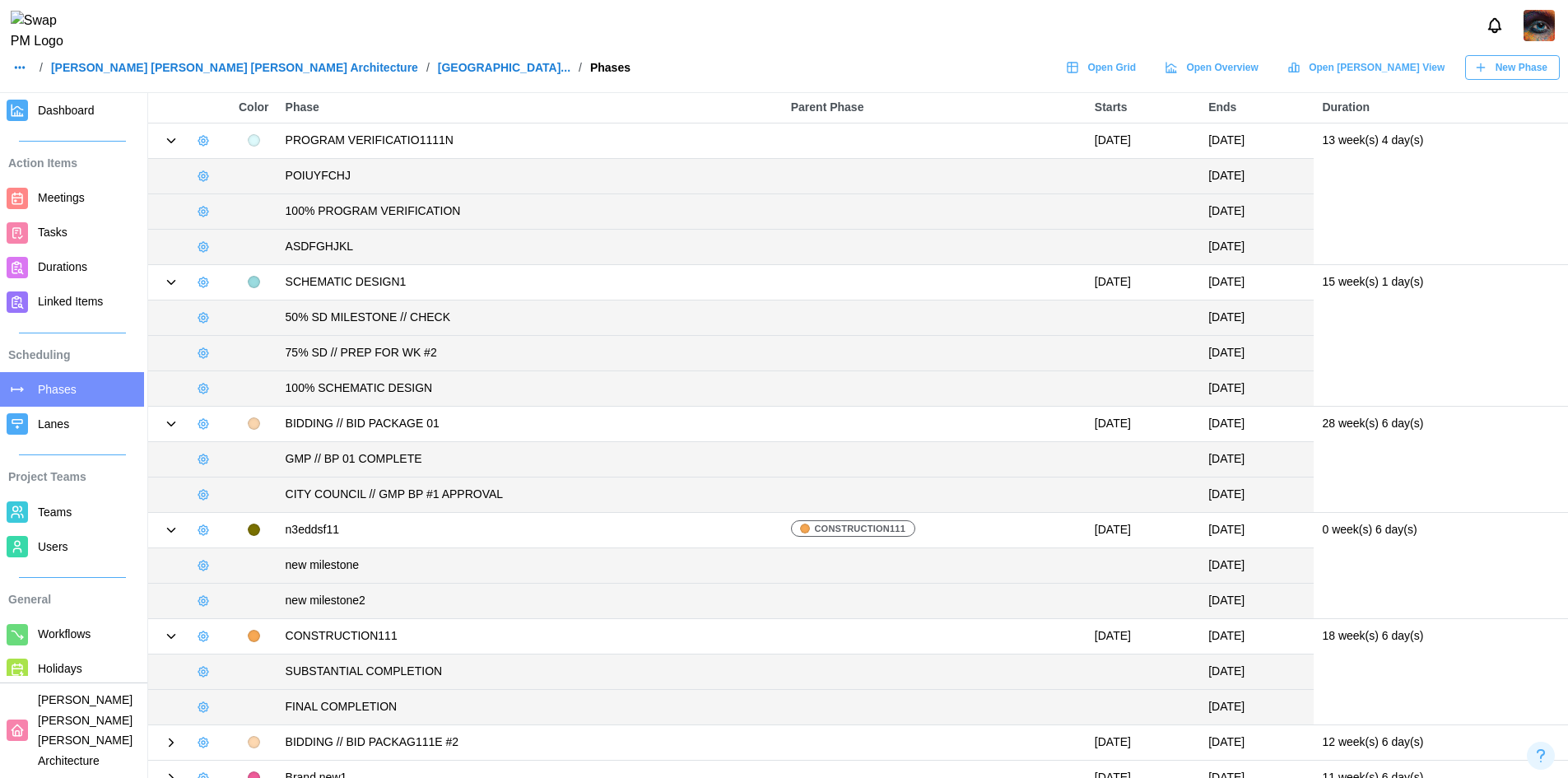
scroll to position [18, 0]
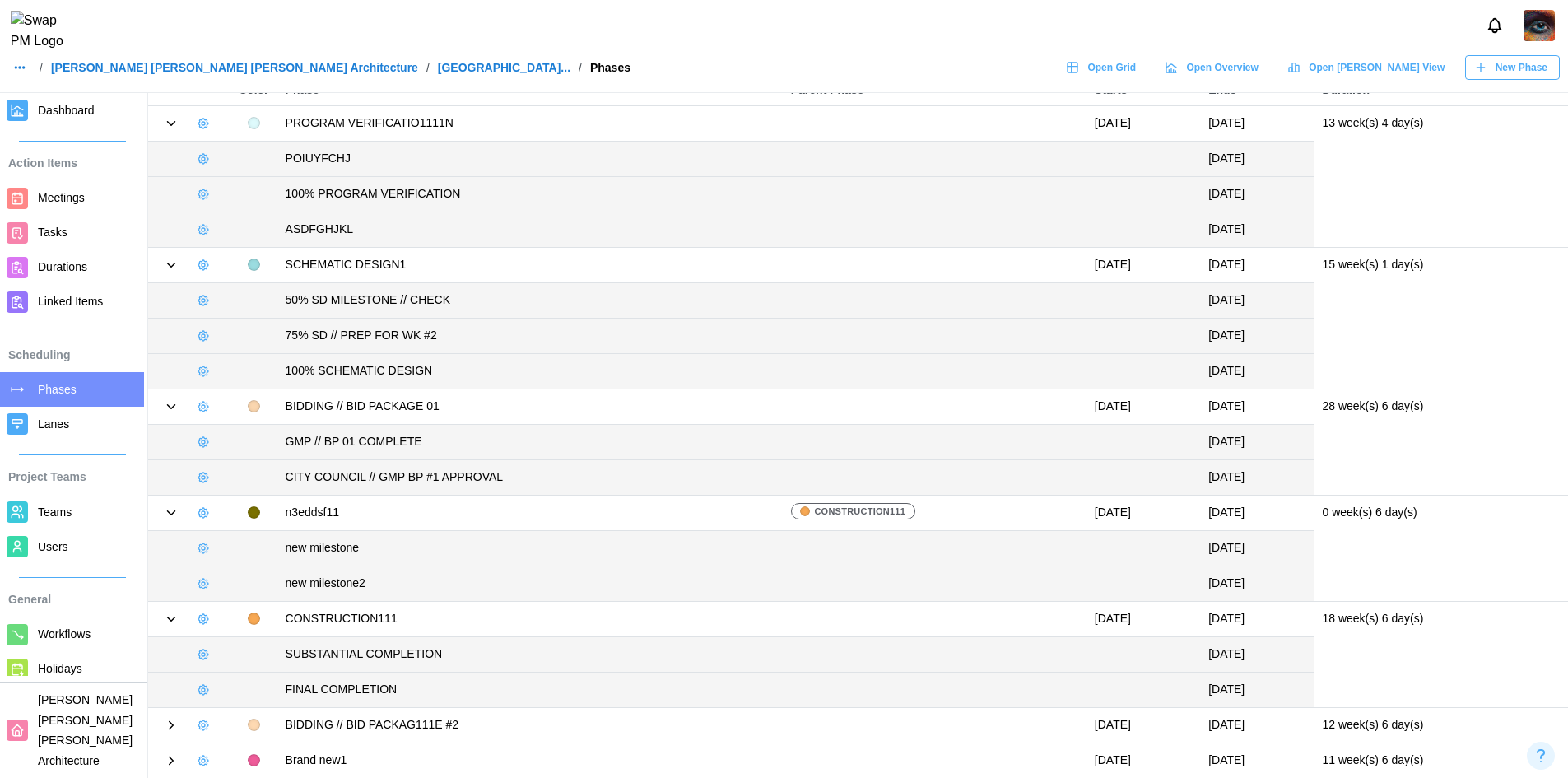
click at [170, 725] on icon at bounding box center [171, 725] width 15 height 15
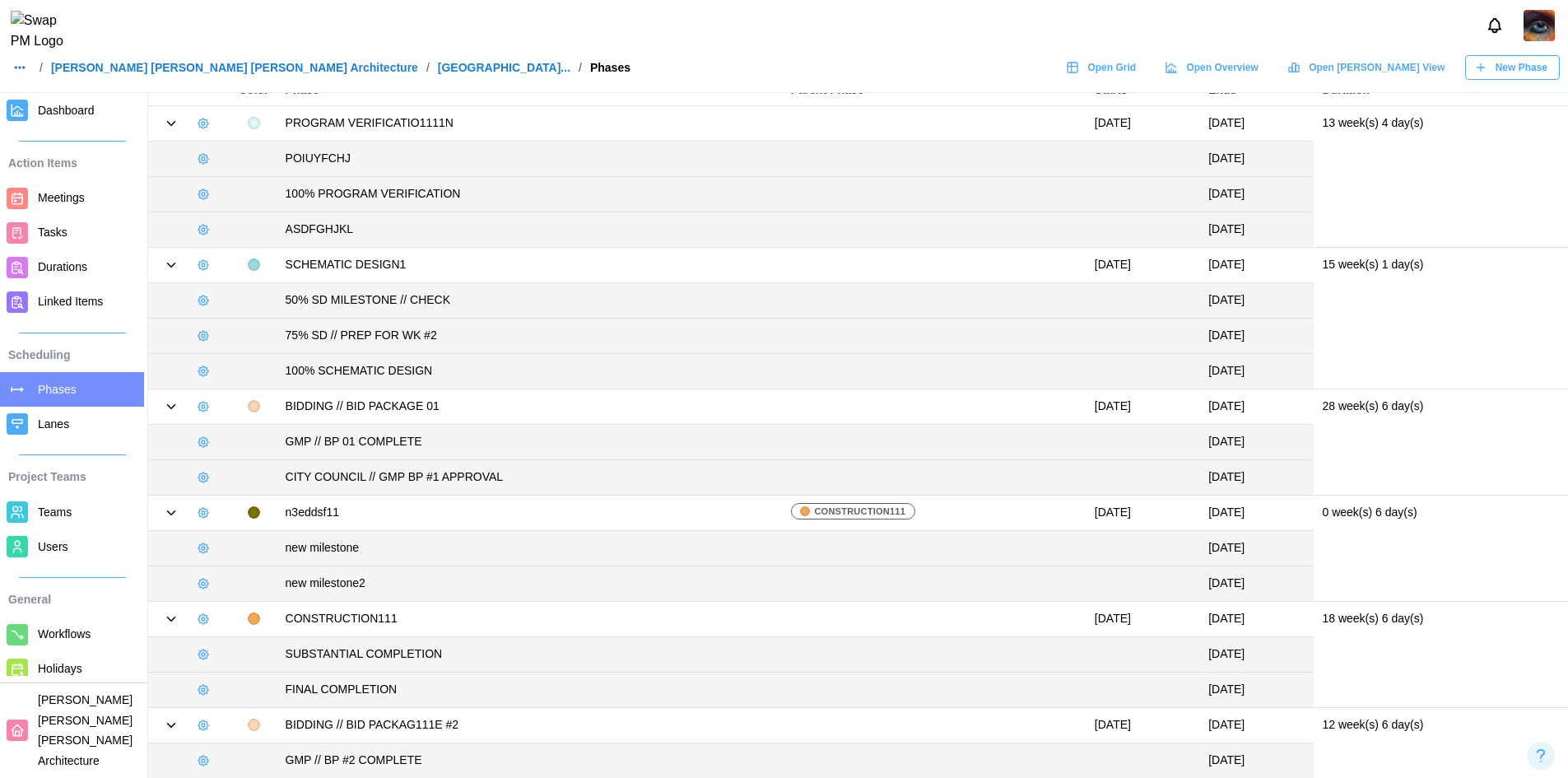
scroll to position [88, 0]
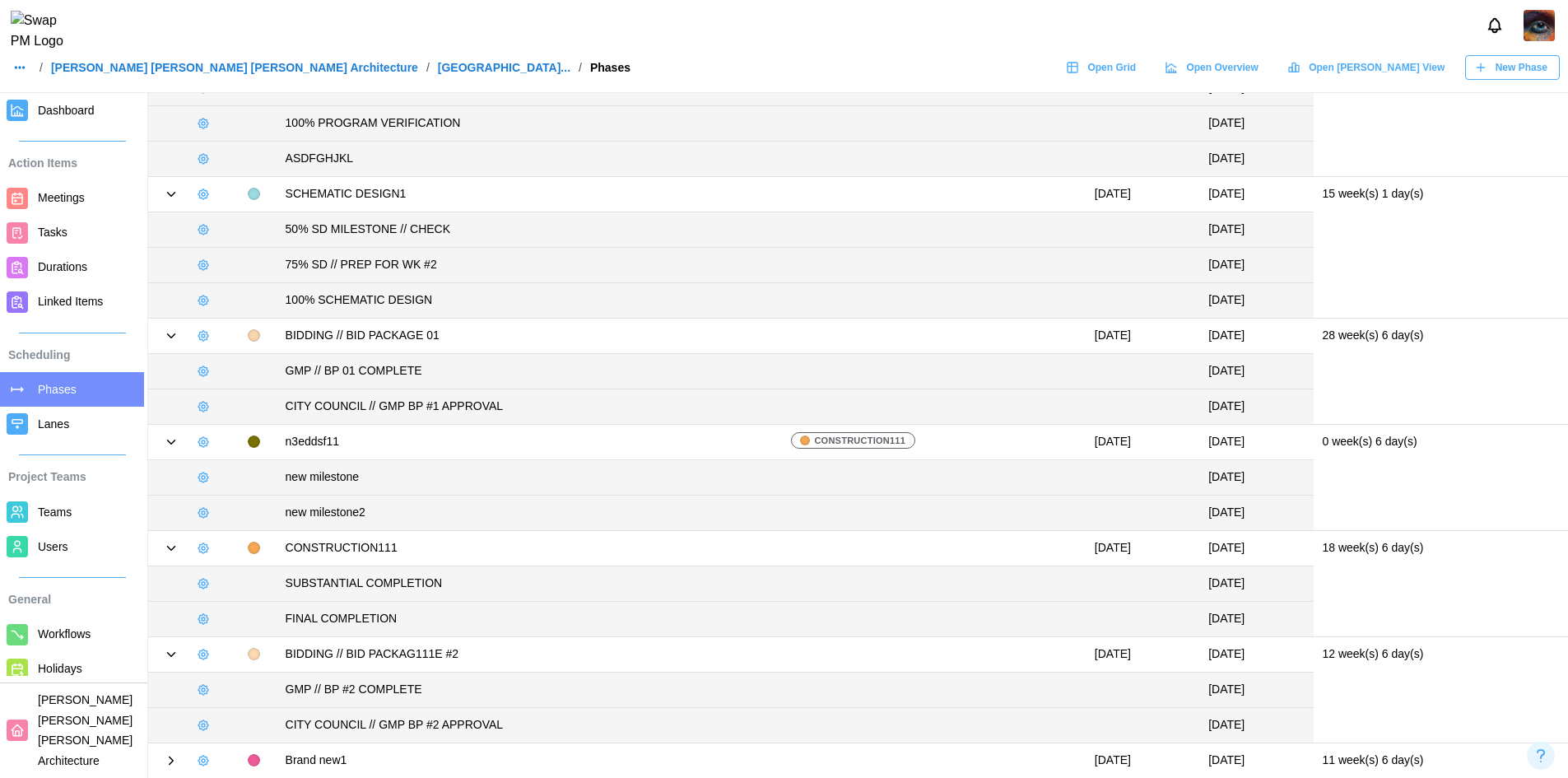
click at [171, 755] on icon at bounding box center [171, 760] width 15 height 15
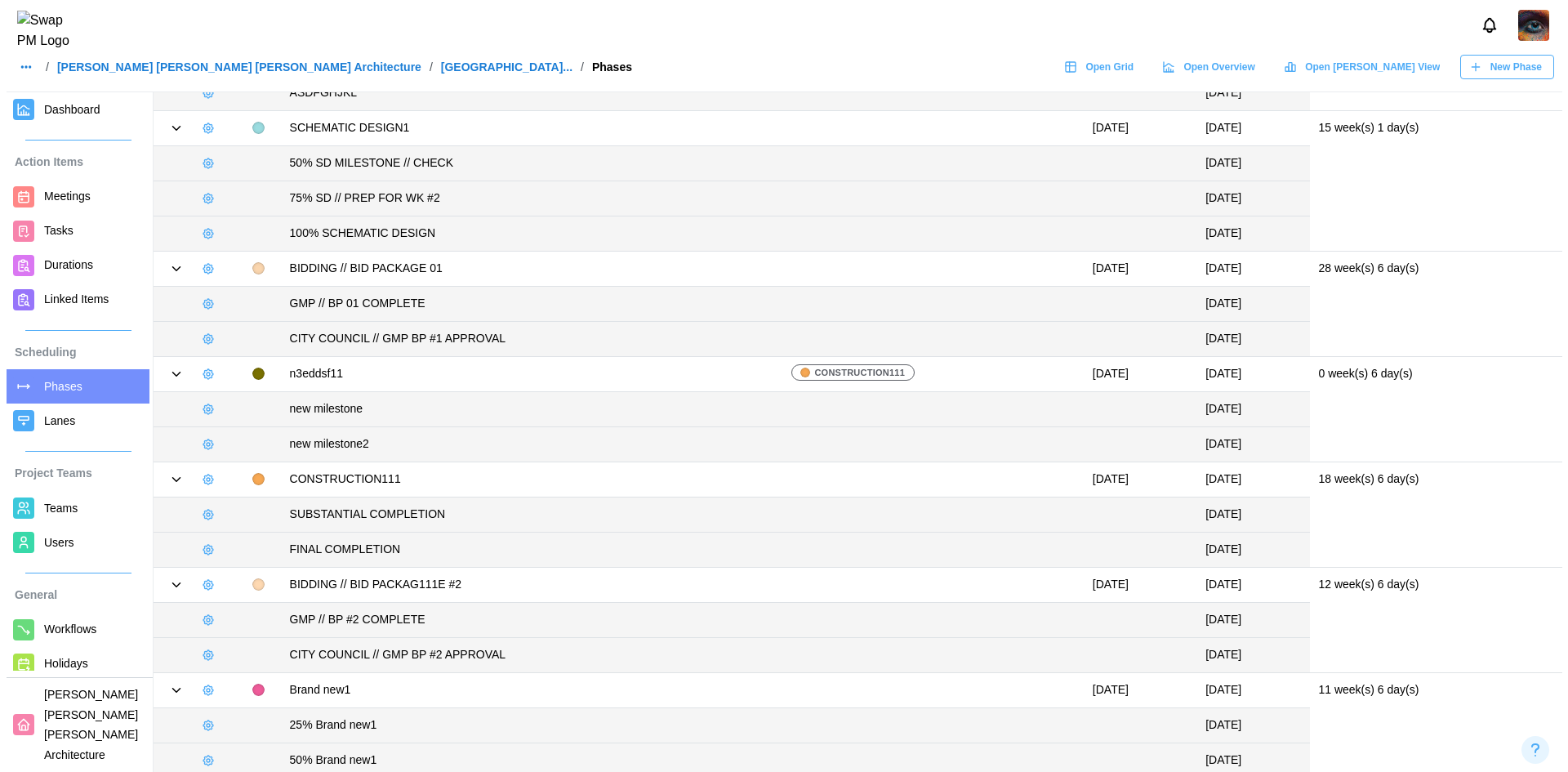
scroll to position [228, 0]
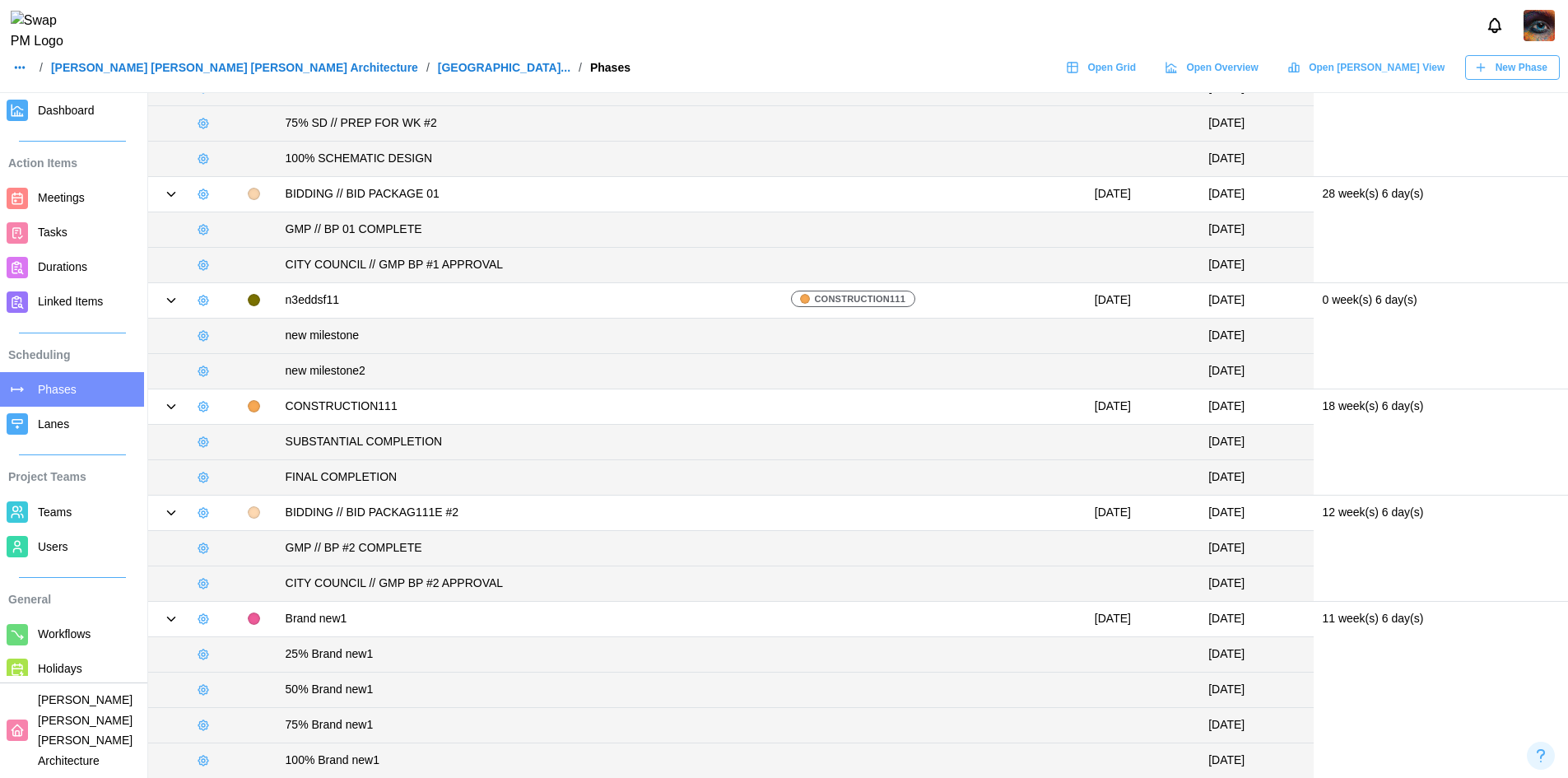
click at [195, 618] on button "button" at bounding box center [203, 619] width 23 height 23
click at [277, 742] on div "New Milestone" at bounding box center [264, 740] width 76 height 13
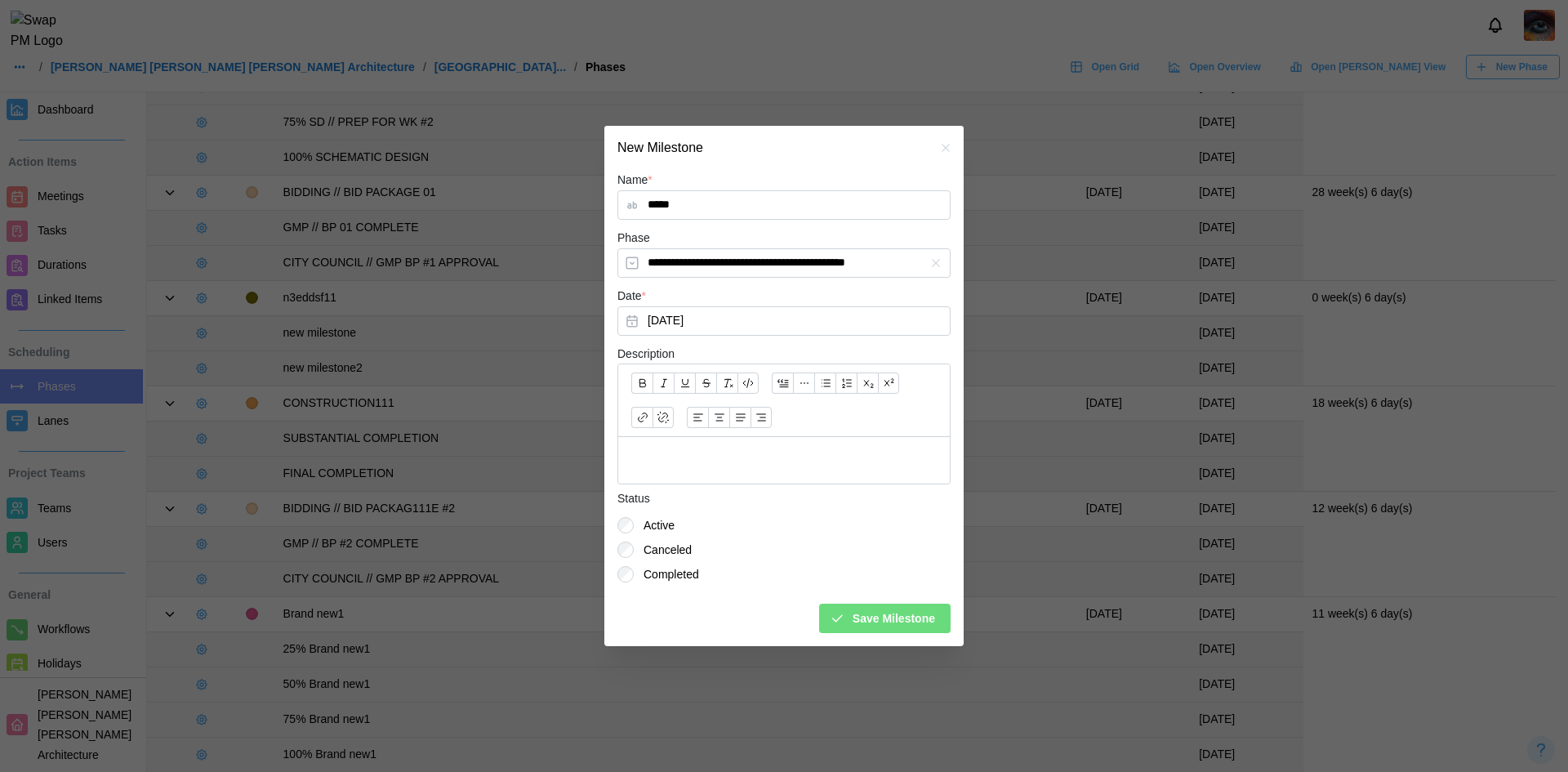
click at [930, 264] on icon "button" at bounding box center [936, 263] width 13 height 13
type input "*****"
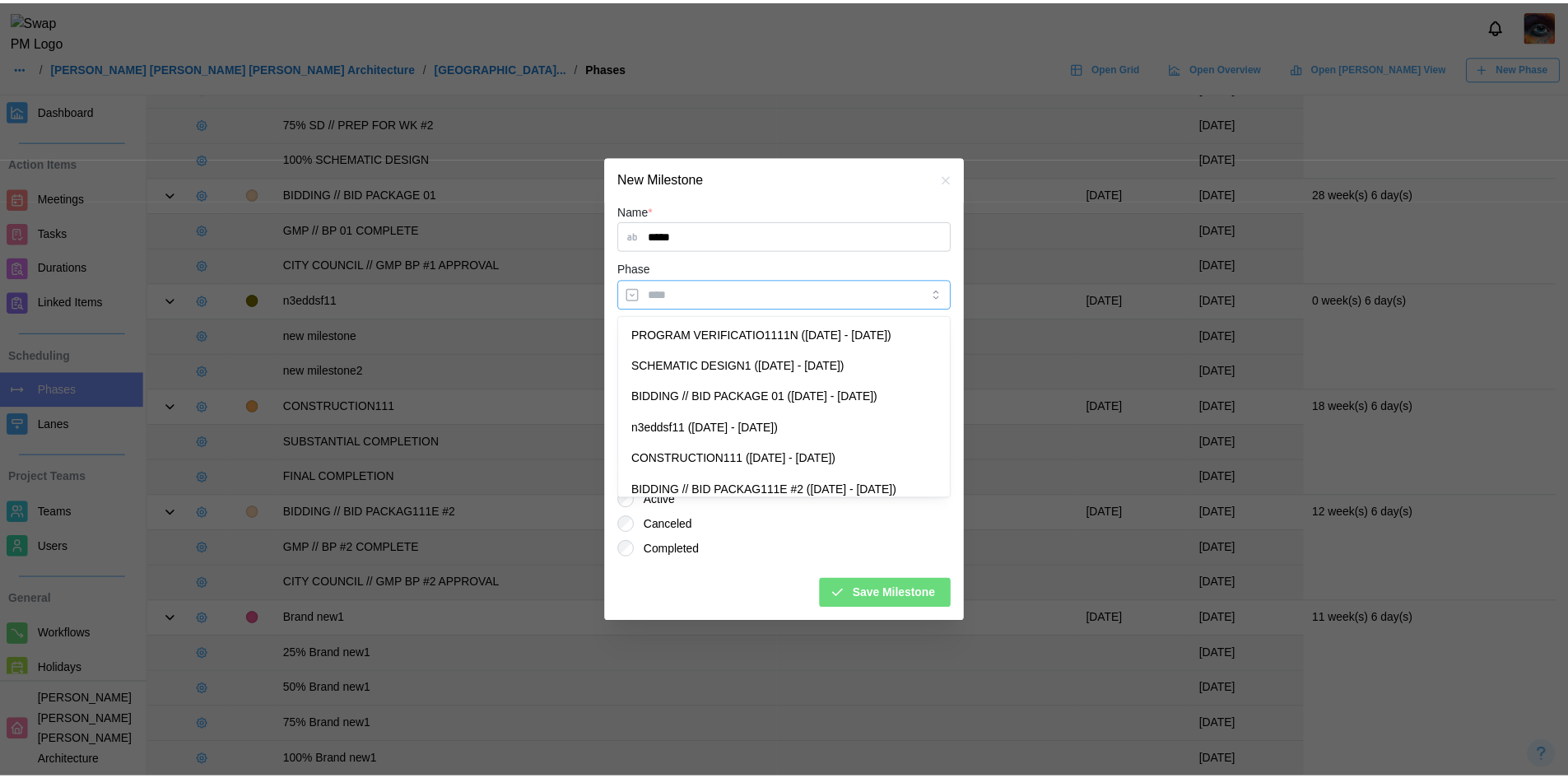
scroll to position [96, 0]
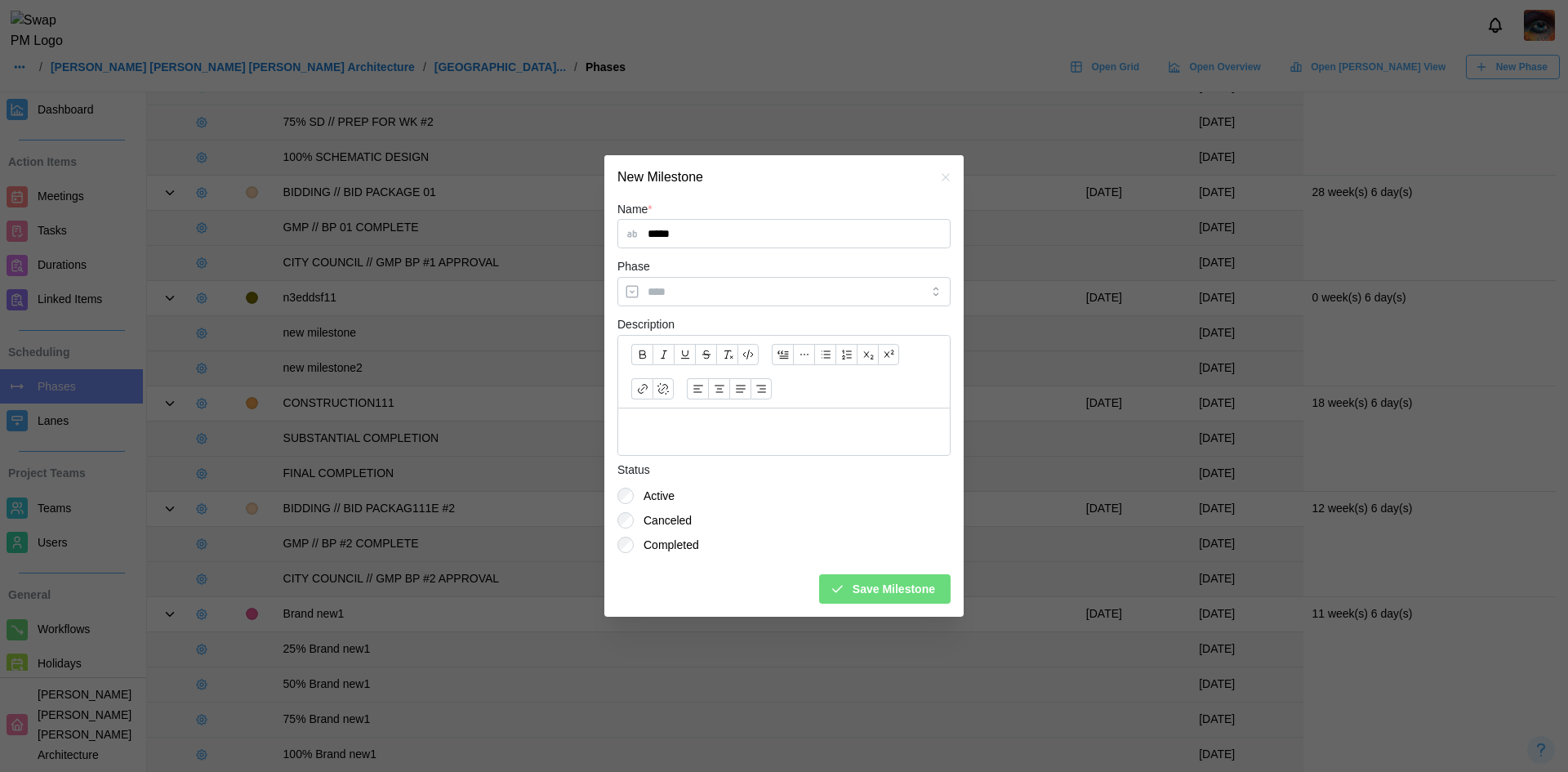
click at [738, 542] on div "Completed" at bounding box center [784, 544] width 333 height 16
click at [858, 590] on span "Save Milestone" at bounding box center [894, 588] width 82 height 27
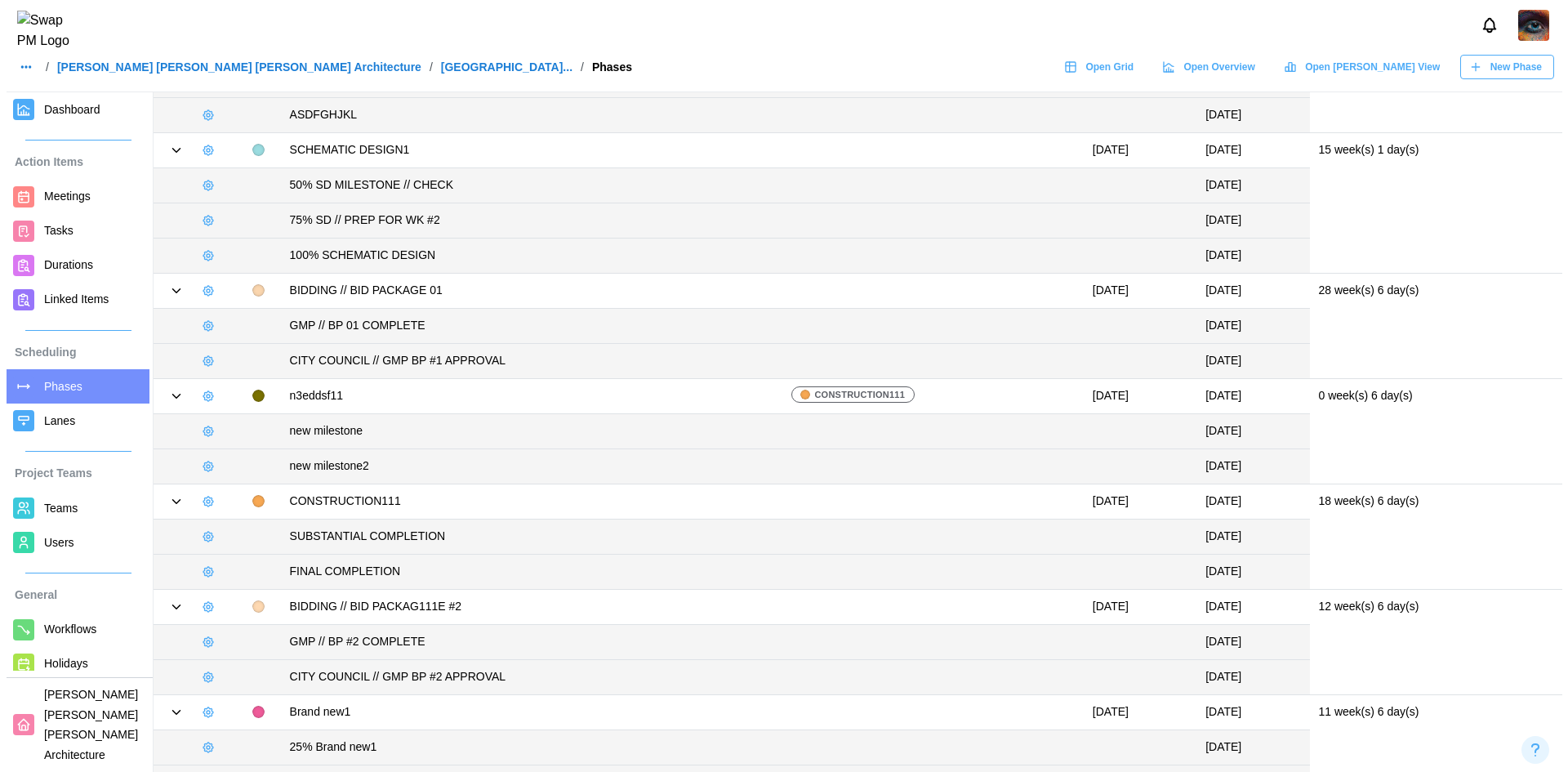
scroll to position [0, 0]
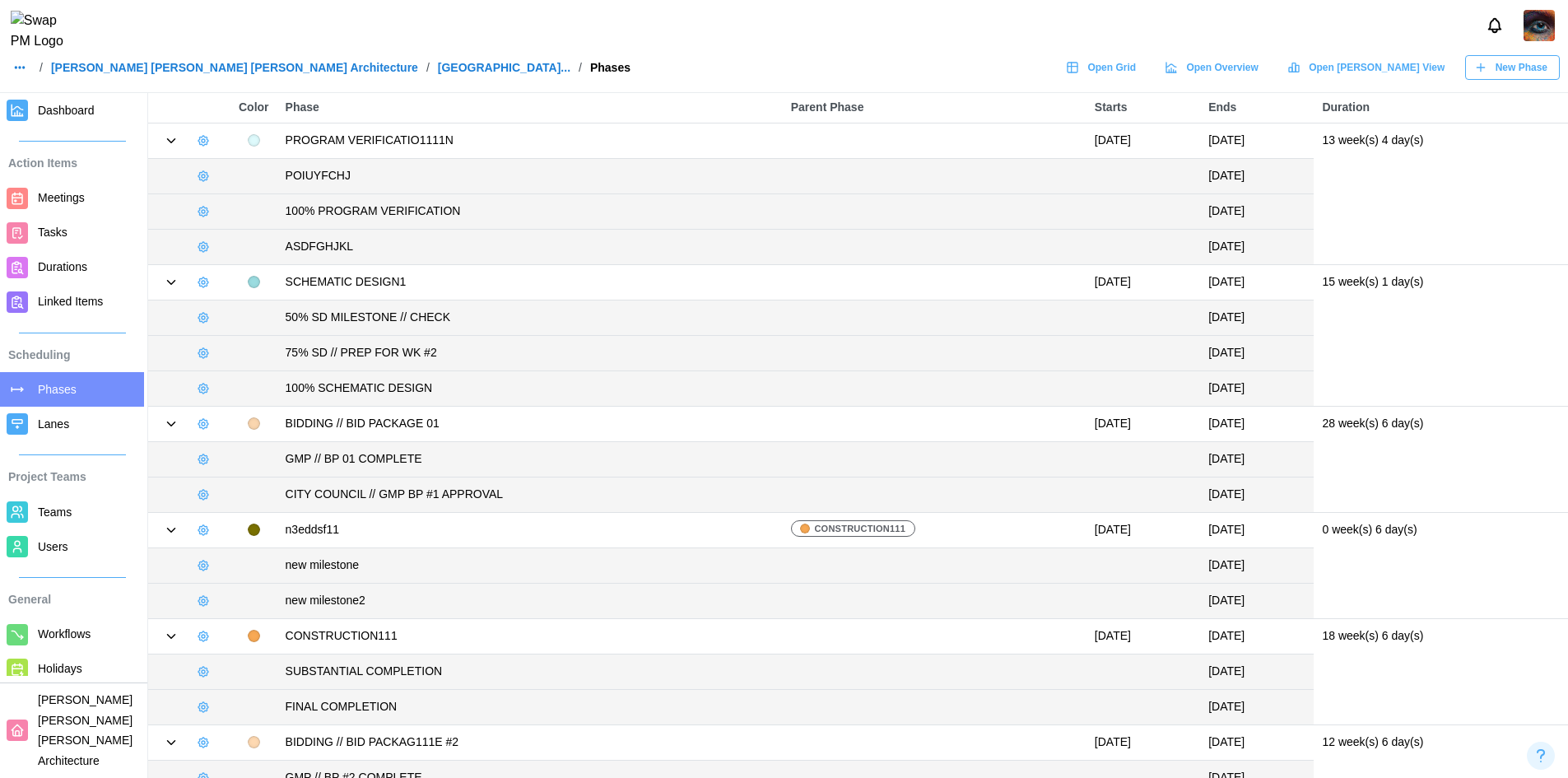
click at [171, 135] on icon at bounding box center [171, 141] width 15 height 15
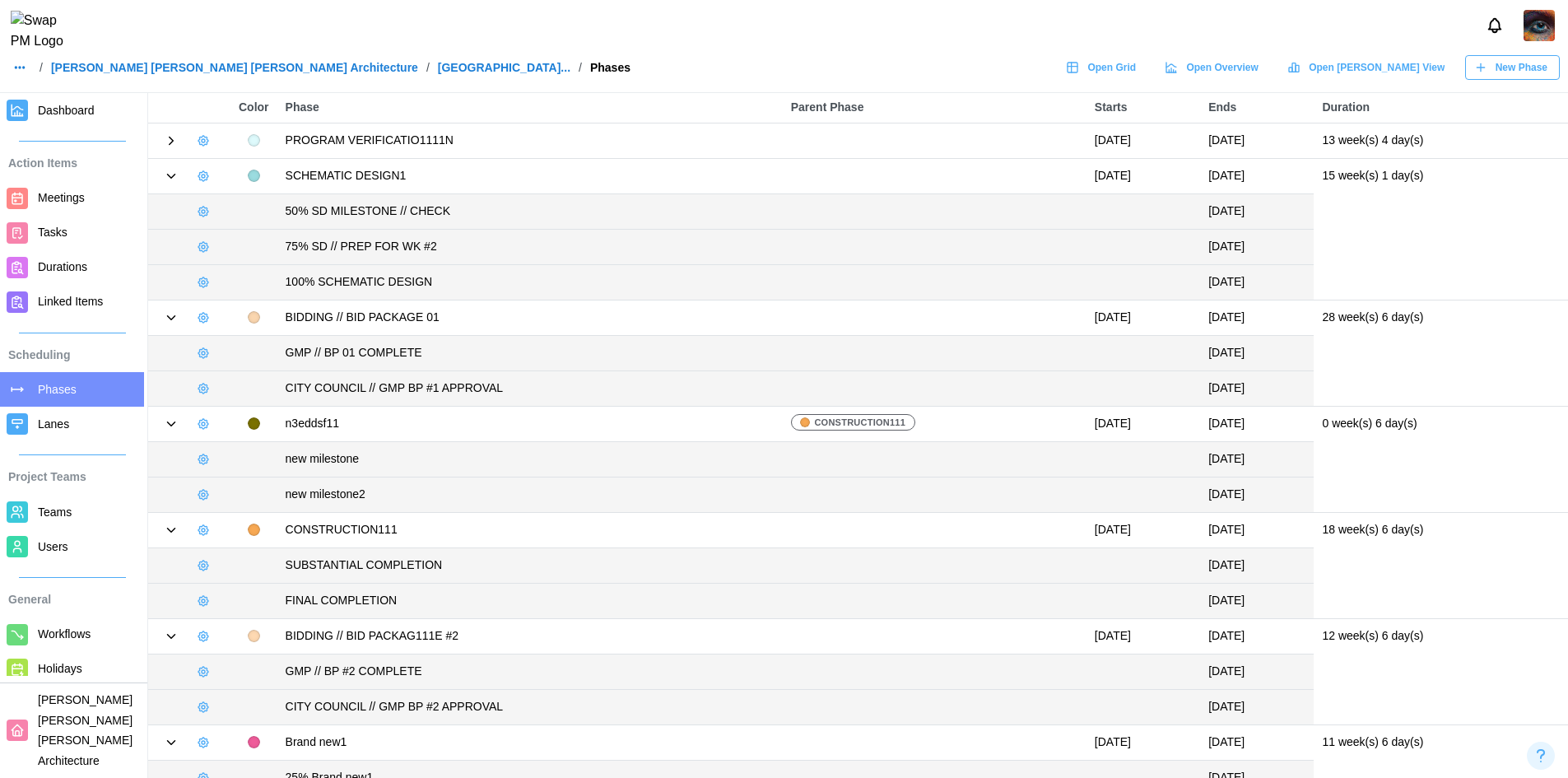
click at [172, 172] on icon at bounding box center [171, 176] width 15 height 15
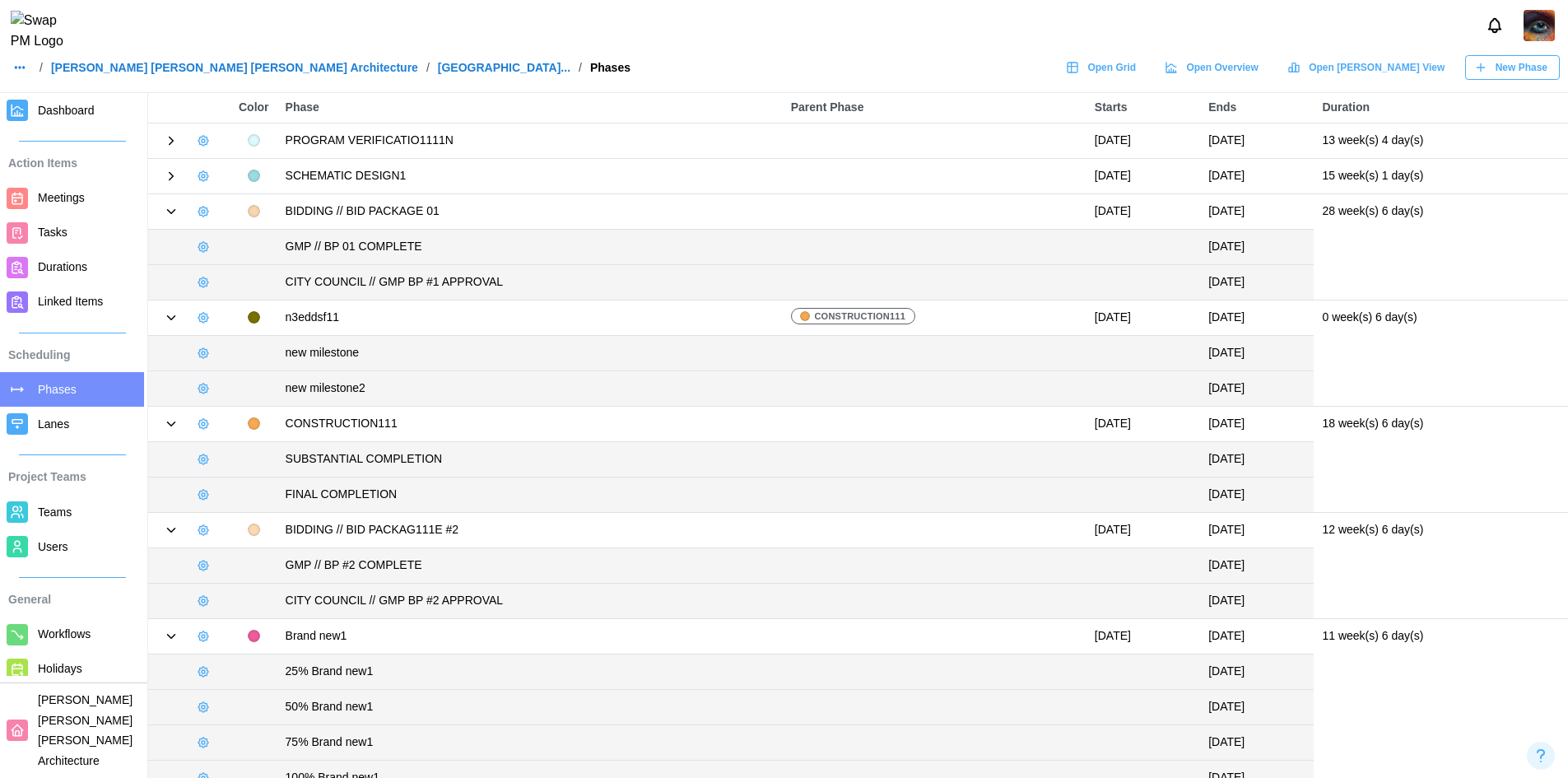
click at [173, 211] on icon at bounding box center [171, 211] width 15 height 15
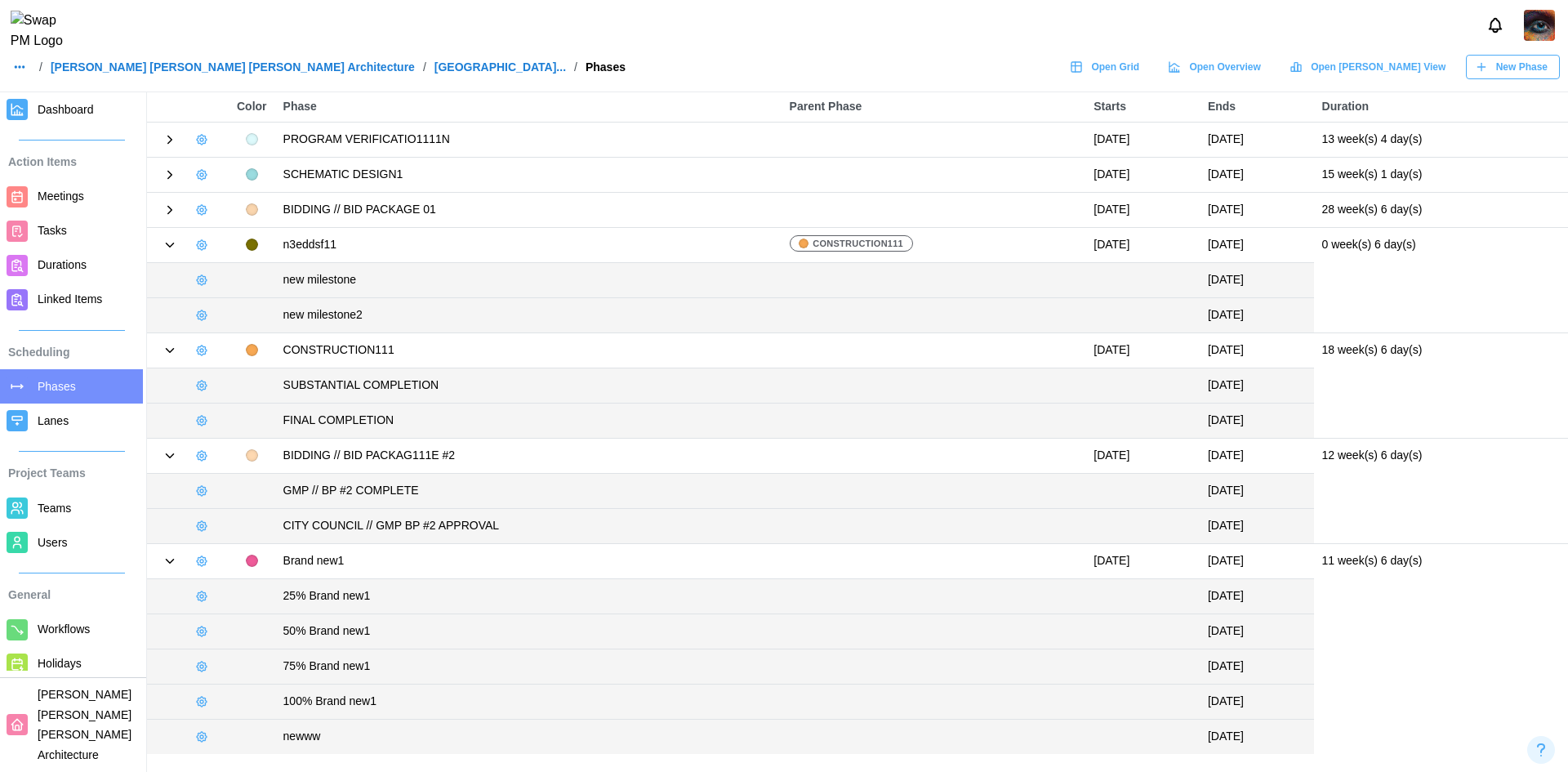
click at [173, 244] on icon at bounding box center [170, 245] width 15 height 15
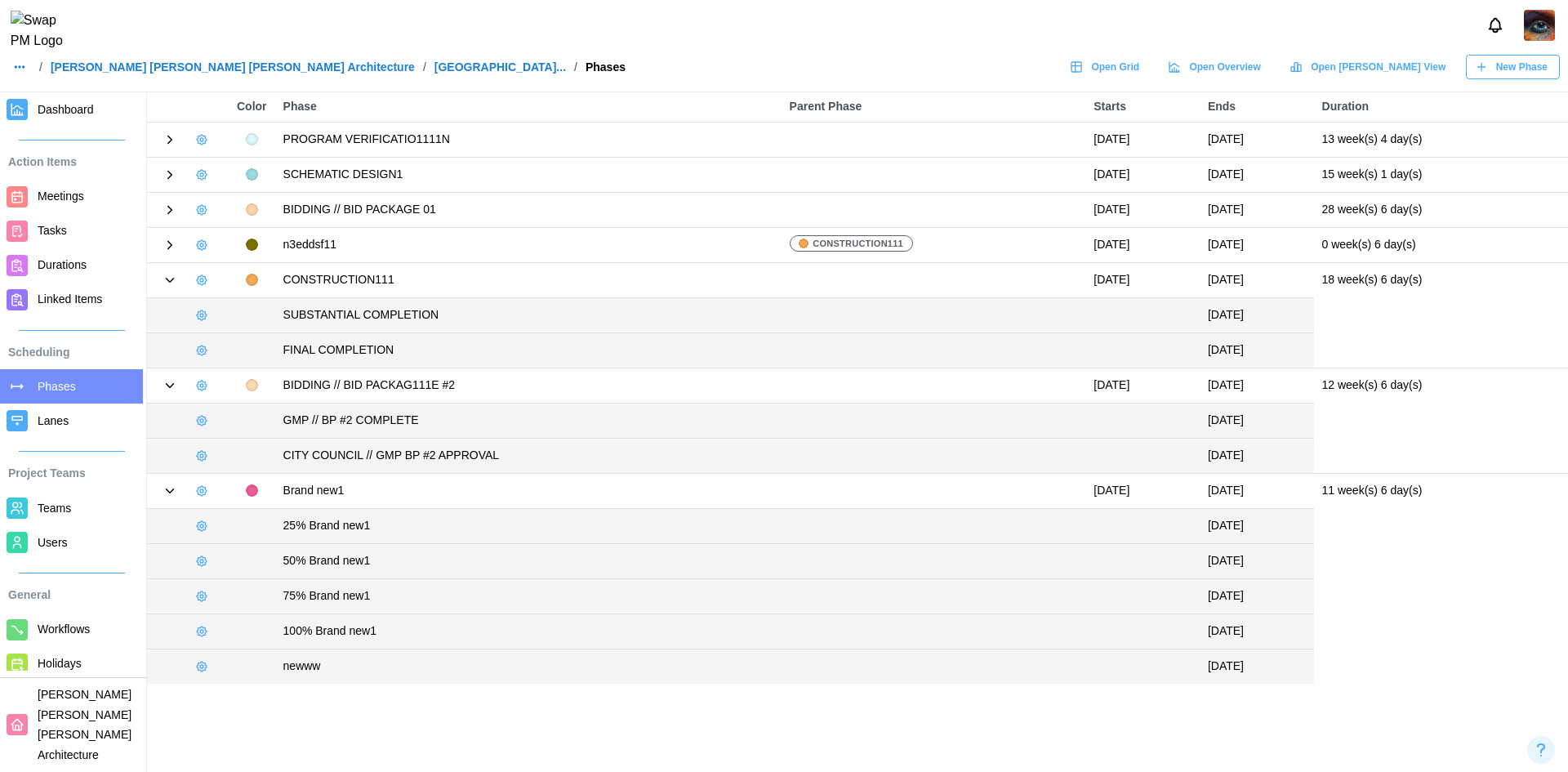
click at [171, 285] on icon at bounding box center [170, 280] width 15 height 15
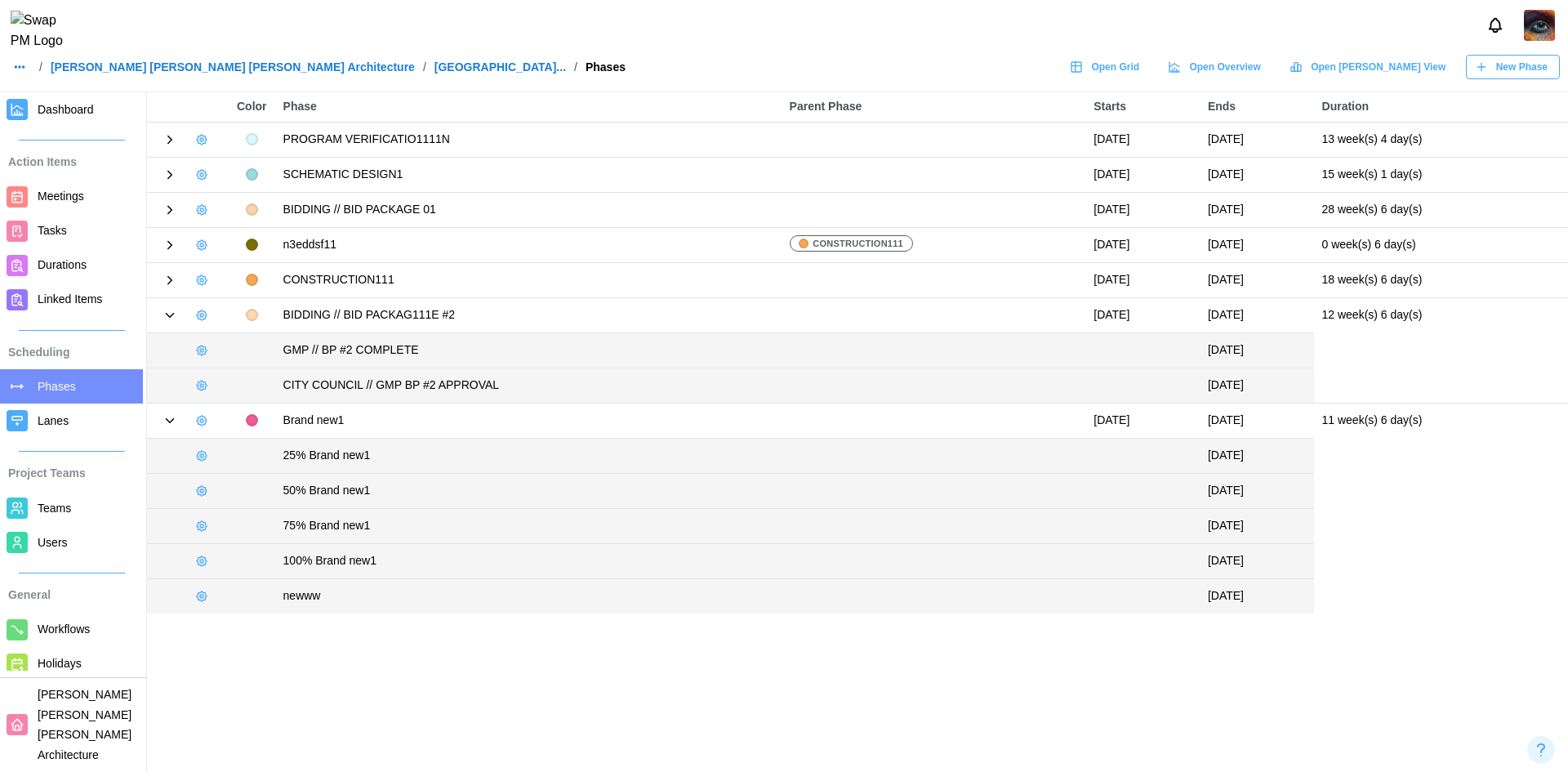
click at [171, 315] on icon at bounding box center [170, 316] width 15 height 15
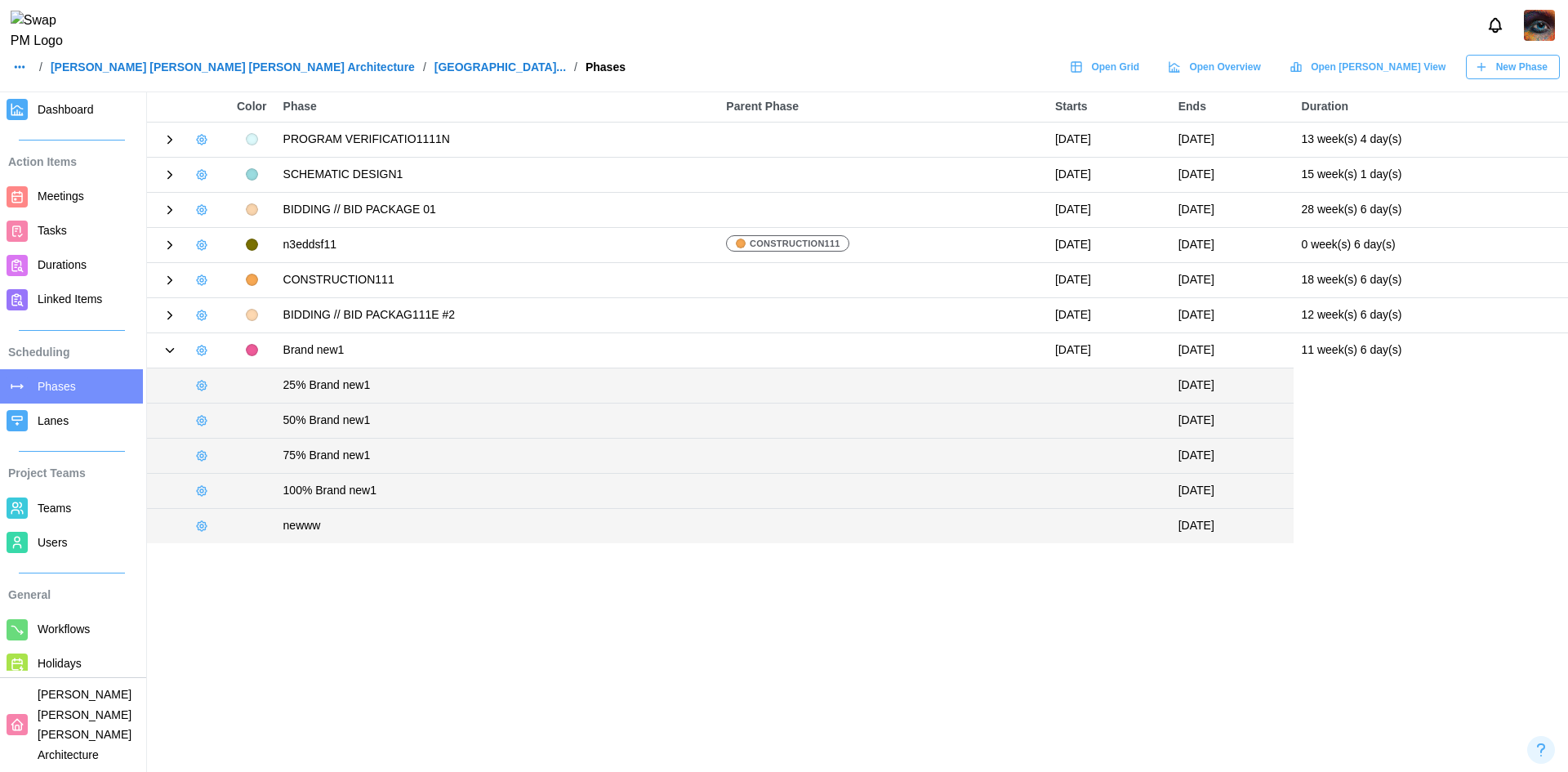
click at [171, 356] on icon at bounding box center [170, 350] width 15 height 15
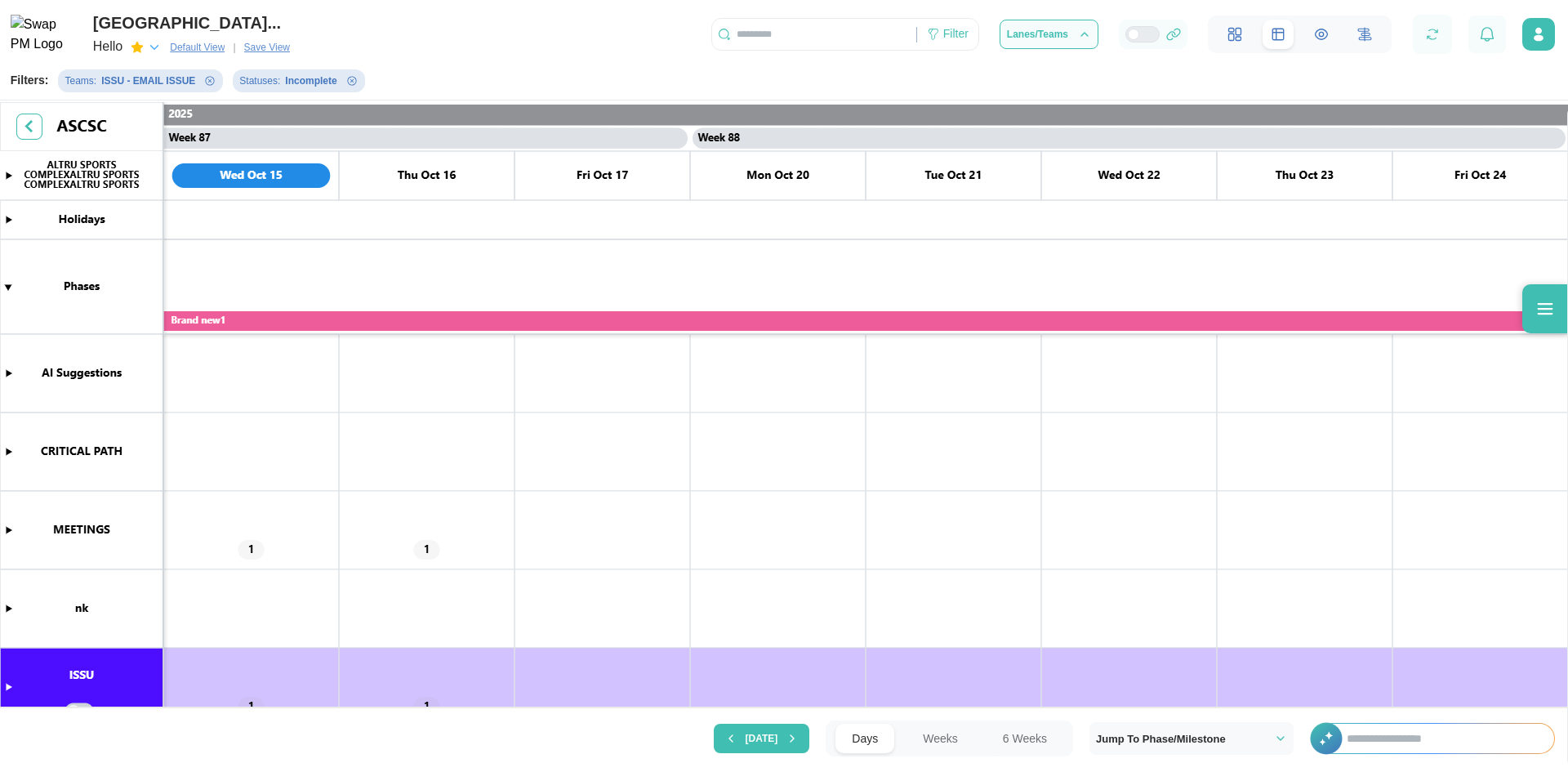
click at [1369, 744] on input "text" at bounding box center [1442, 738] width 224 height 29
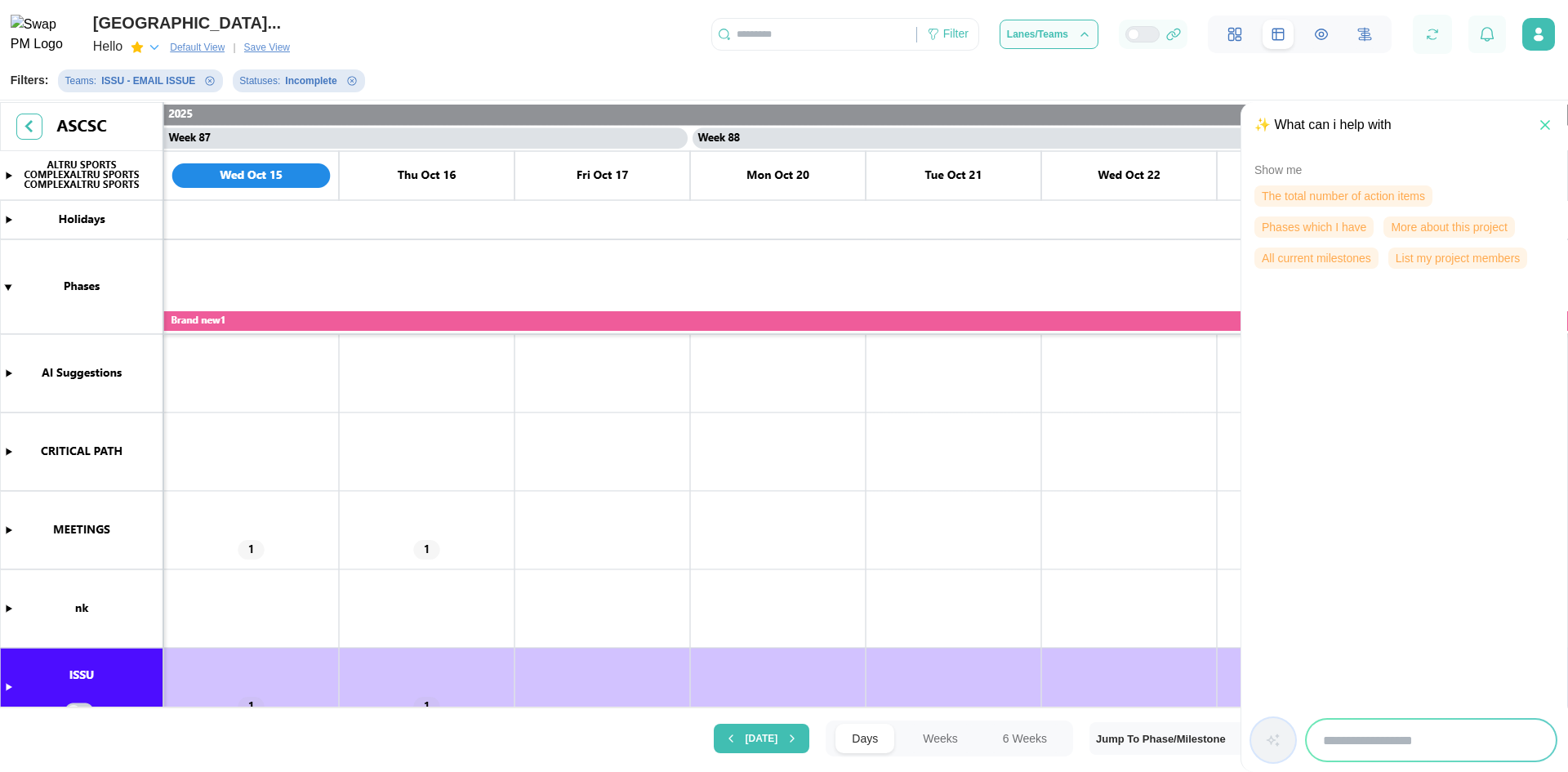
click at [1282, 736] on div at bounding box center [1404, 740] width 306 height 44
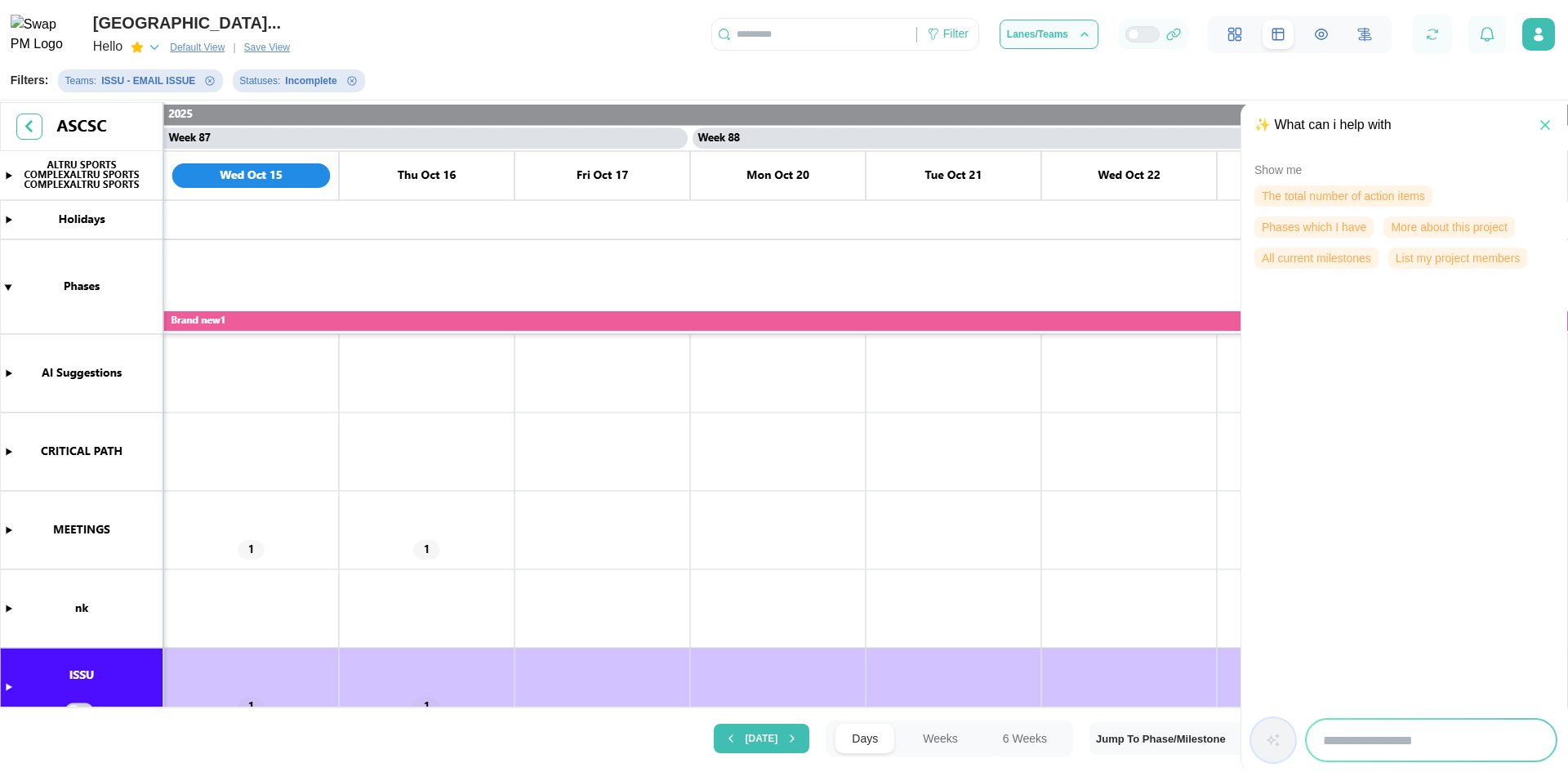
click at [1421, 220] on span "More about this project" at bounding box center [1448, 226] width 116 height 19
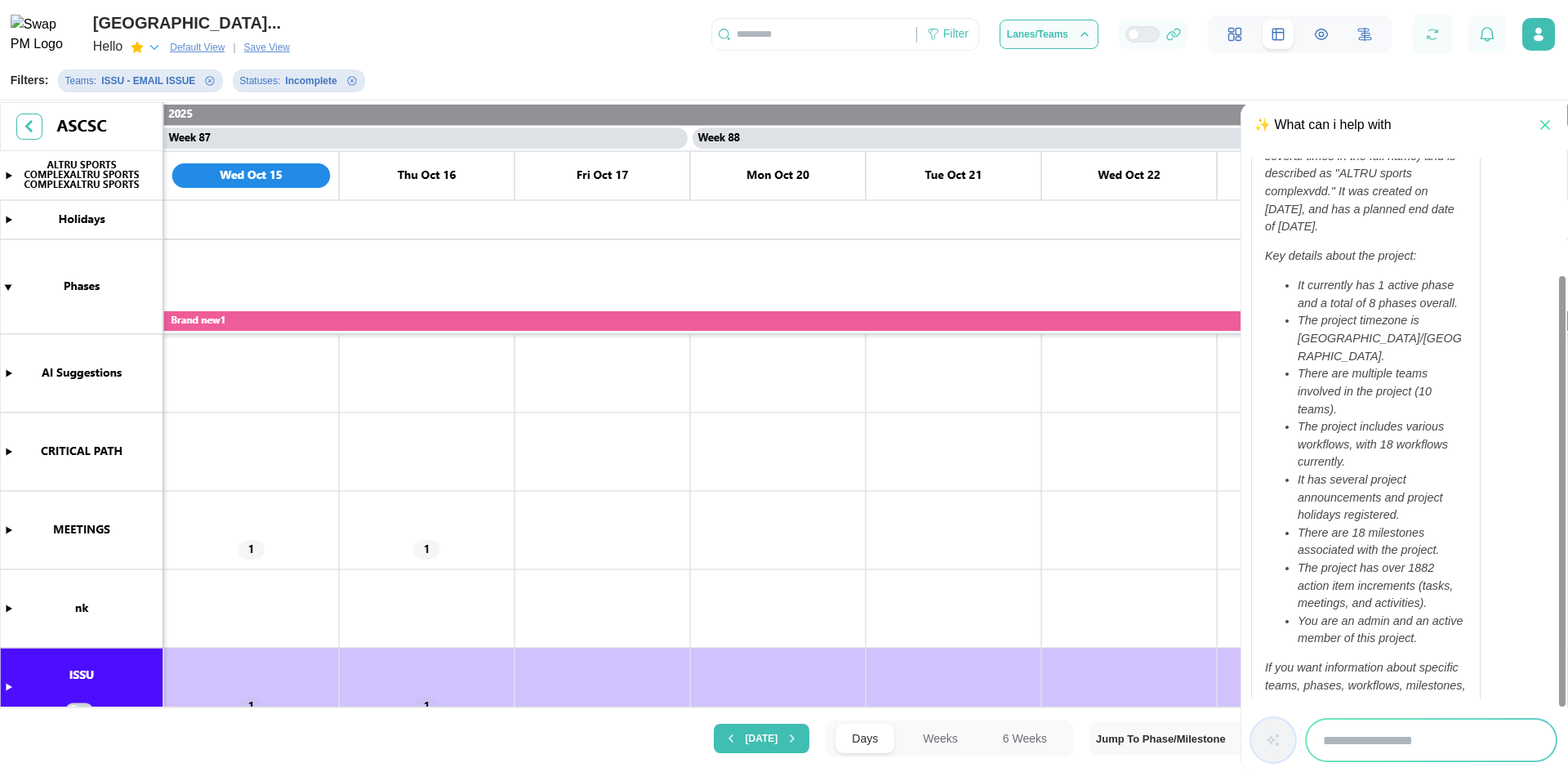
scroll to position [157, 0]
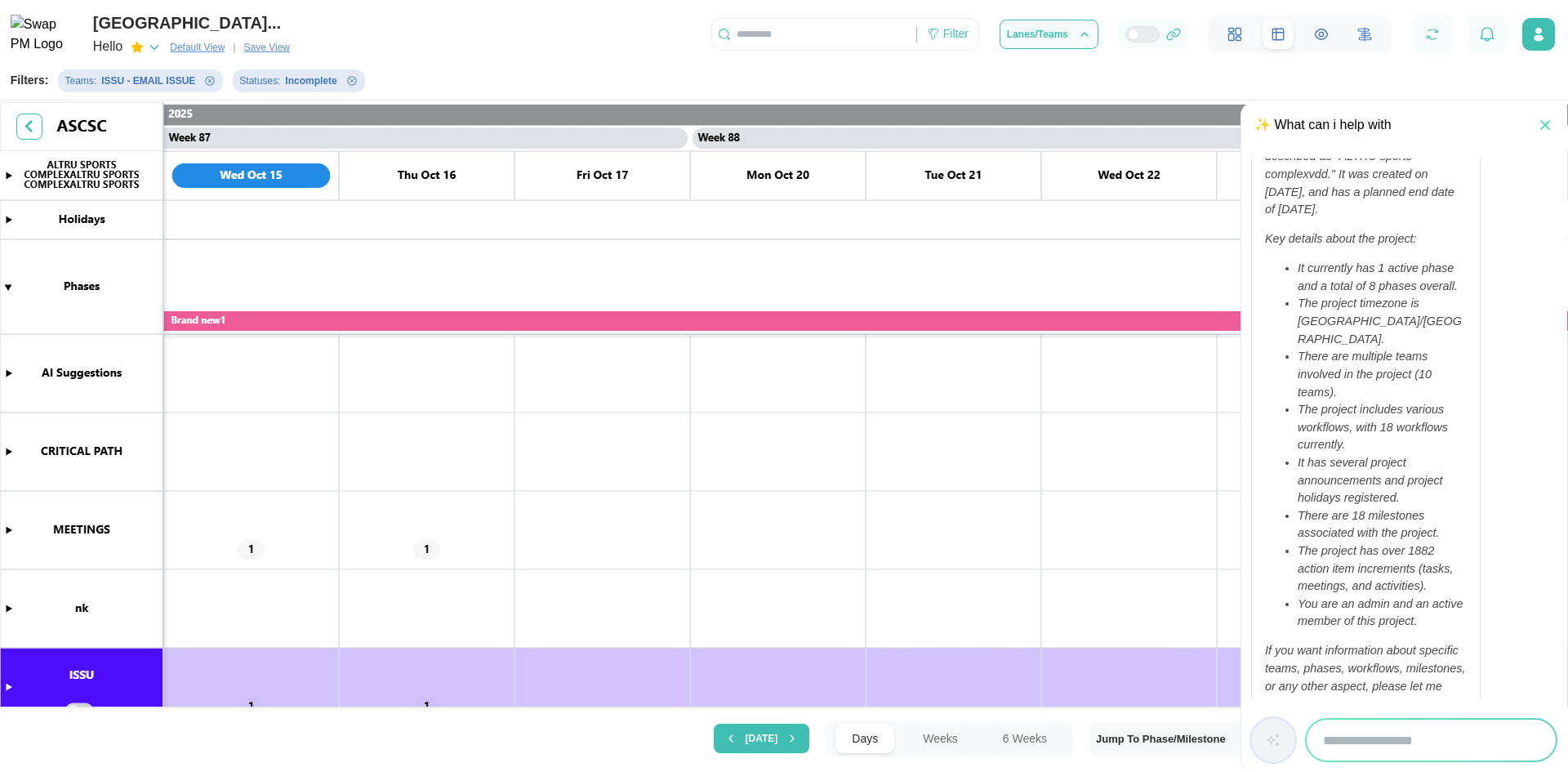
drag, startPoint x: 1405, startPoint y: 716, endPoint x: 1393, endPoint y: 737, distance: 24.2
click at [1393, 737] on div at bounding box center [1404, 740] width 326 height 64
click at [1393, 737] on input "search" at bounding box center [1431, 739] width 249 height 41
type input "********"
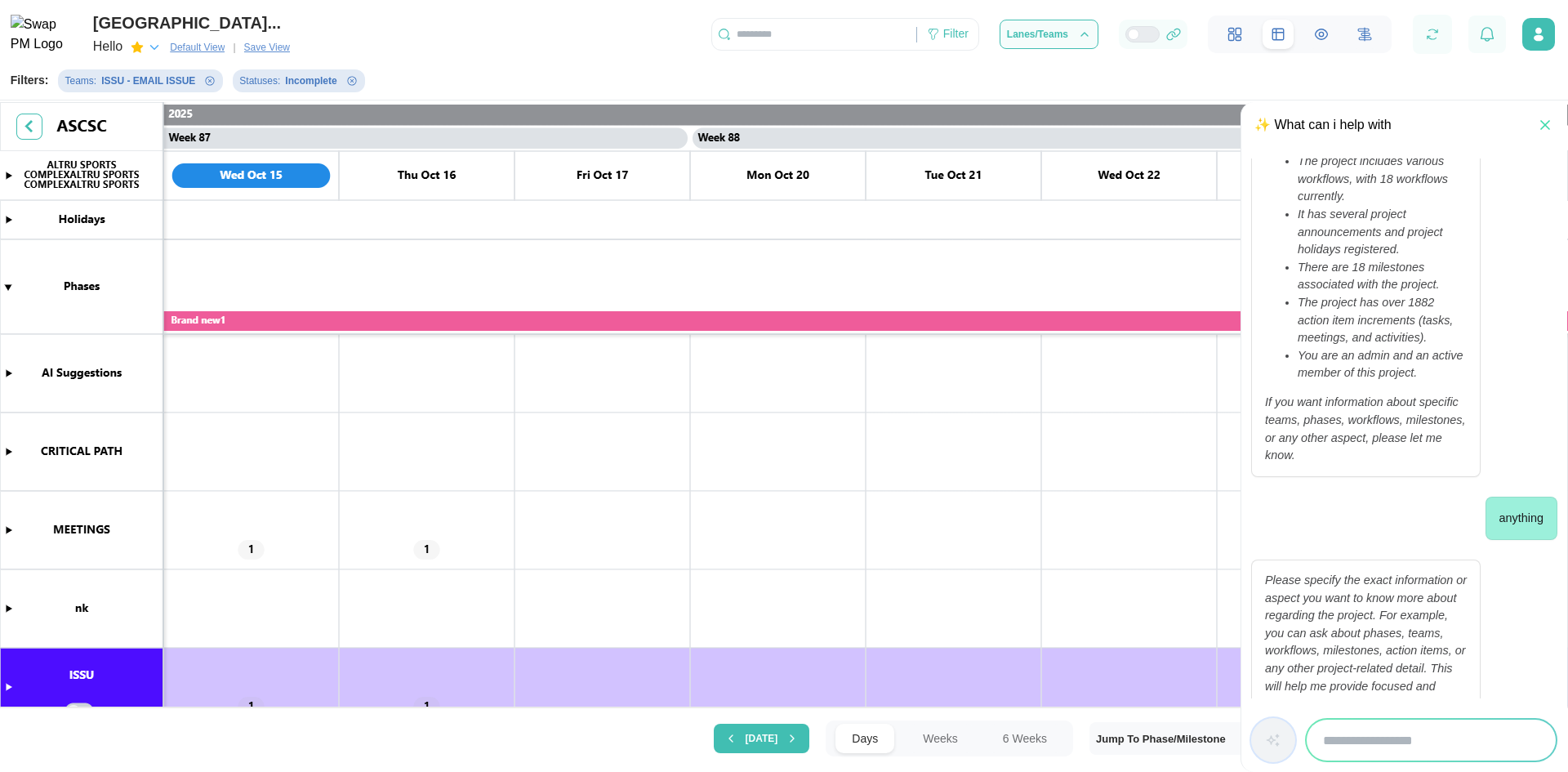
scroll to position [406, 0]
type input "**********"
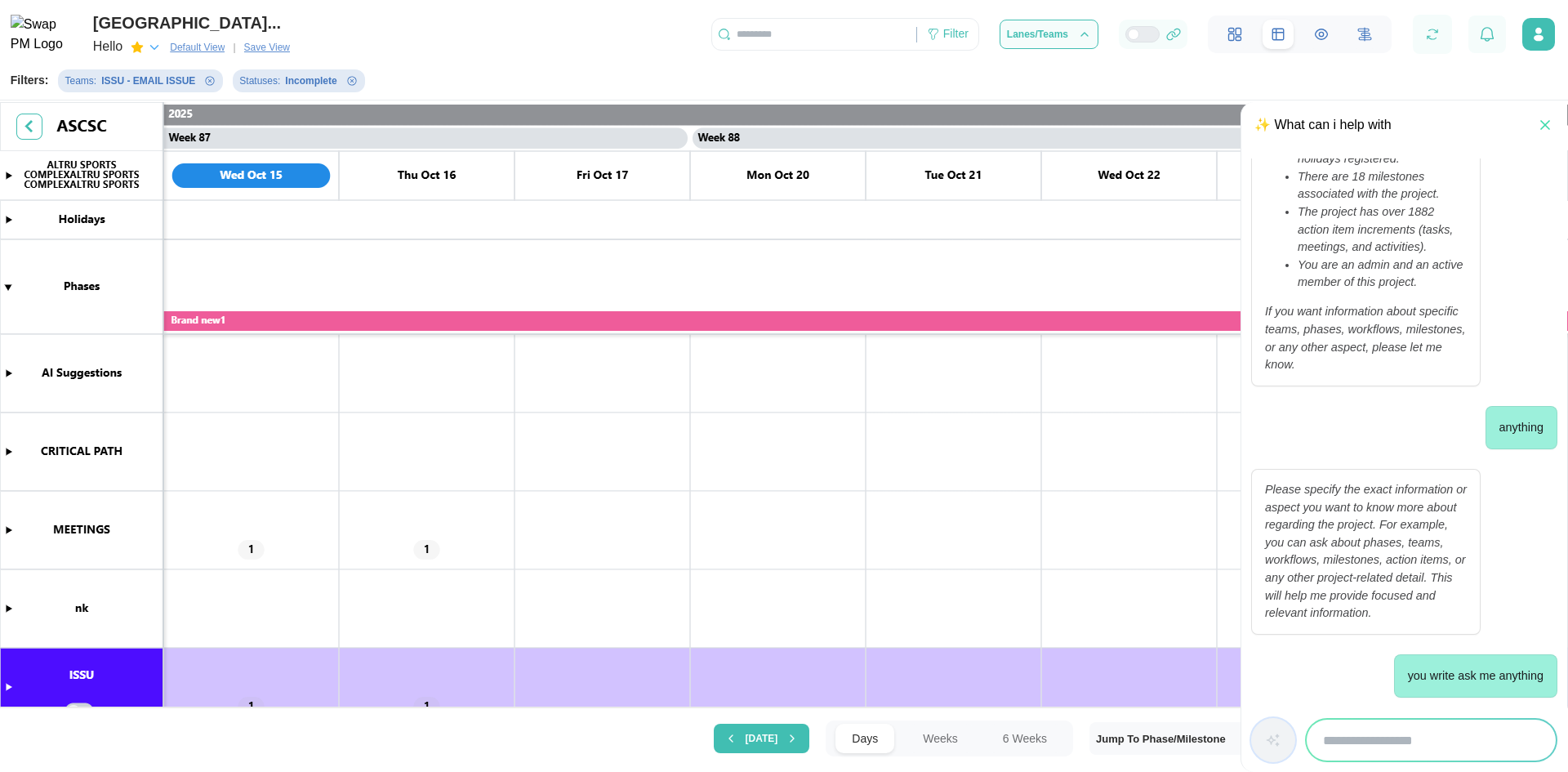
scroll to position [582, 0]
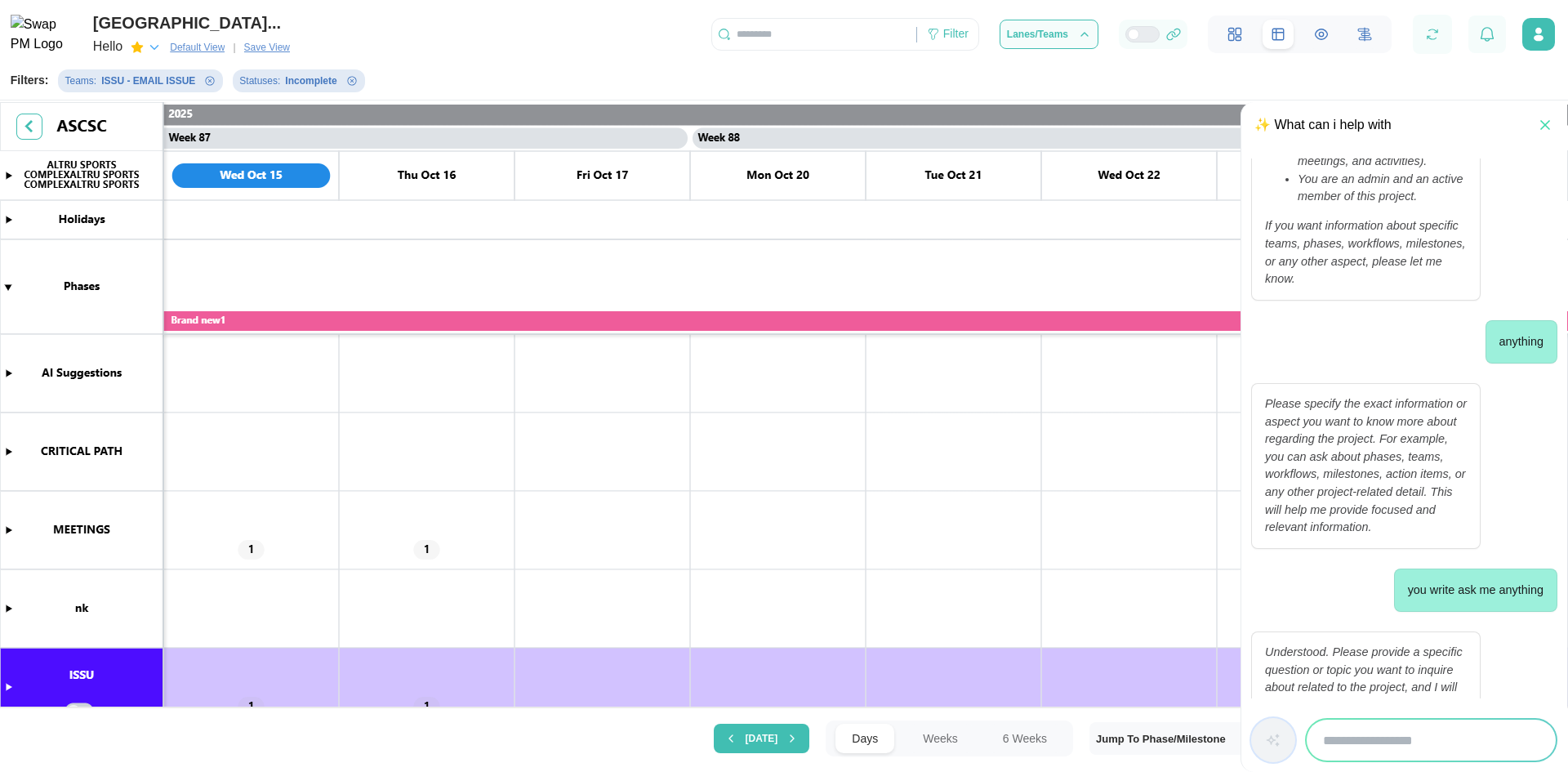
click at [1434, 736] on input "search" at bounding box center [1431, 739] width 249 height 41
type input "******"
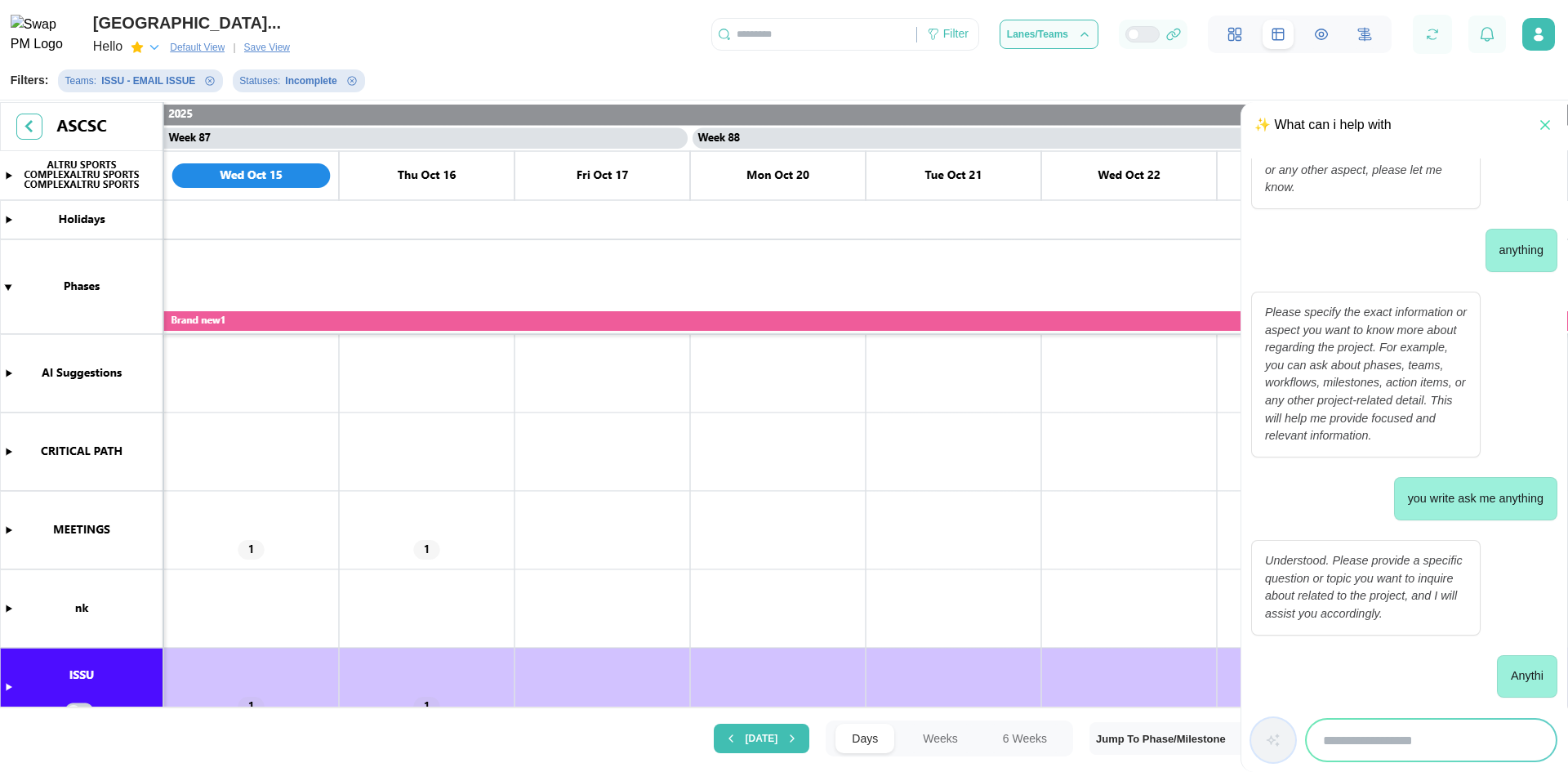
scroll to position [831, 0]
